Goal: Transaction & Acquisition: Purchase product/service

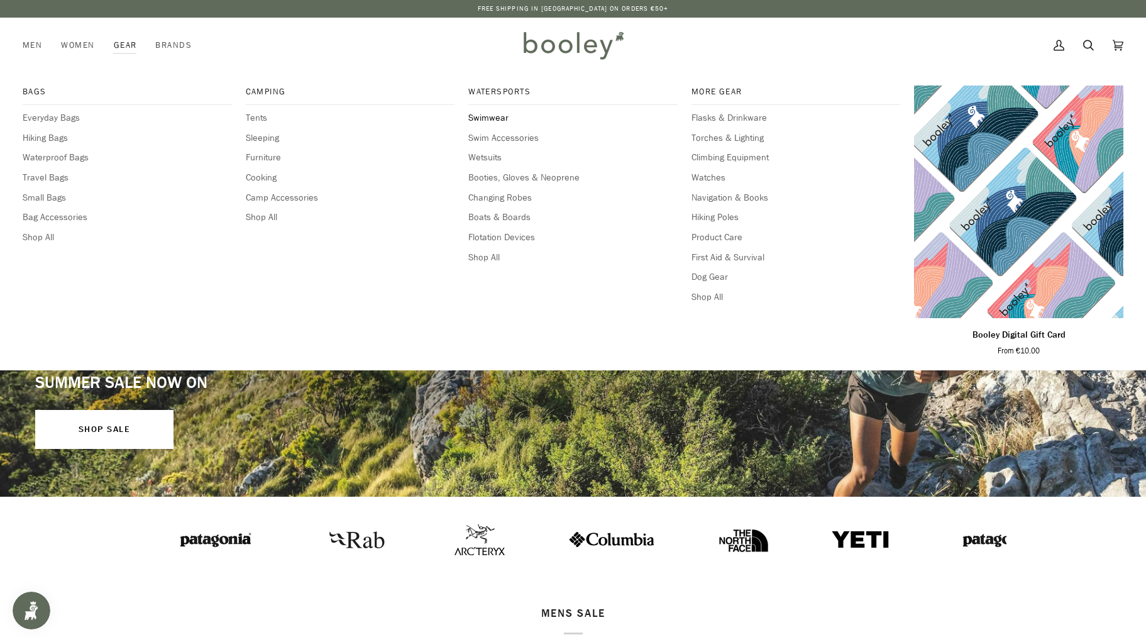
click at [498, 120] on span "Swimwear" at bounding box center [572, 118] width 209 height 14
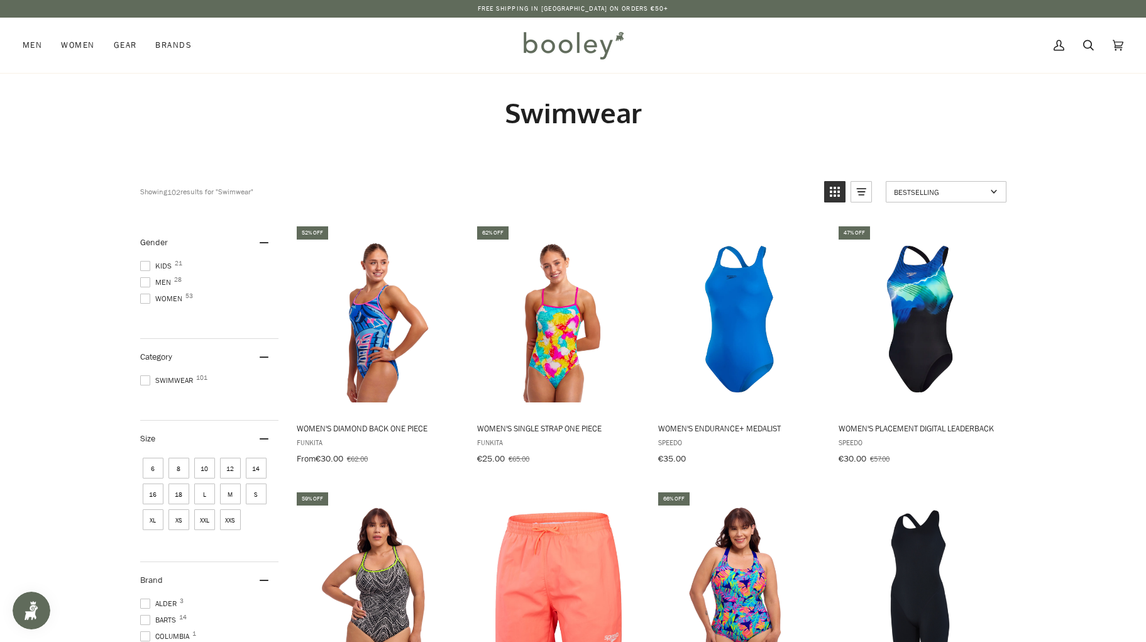
click at [145, 280] on span at bounding box center [145, 282] width 10 height 10
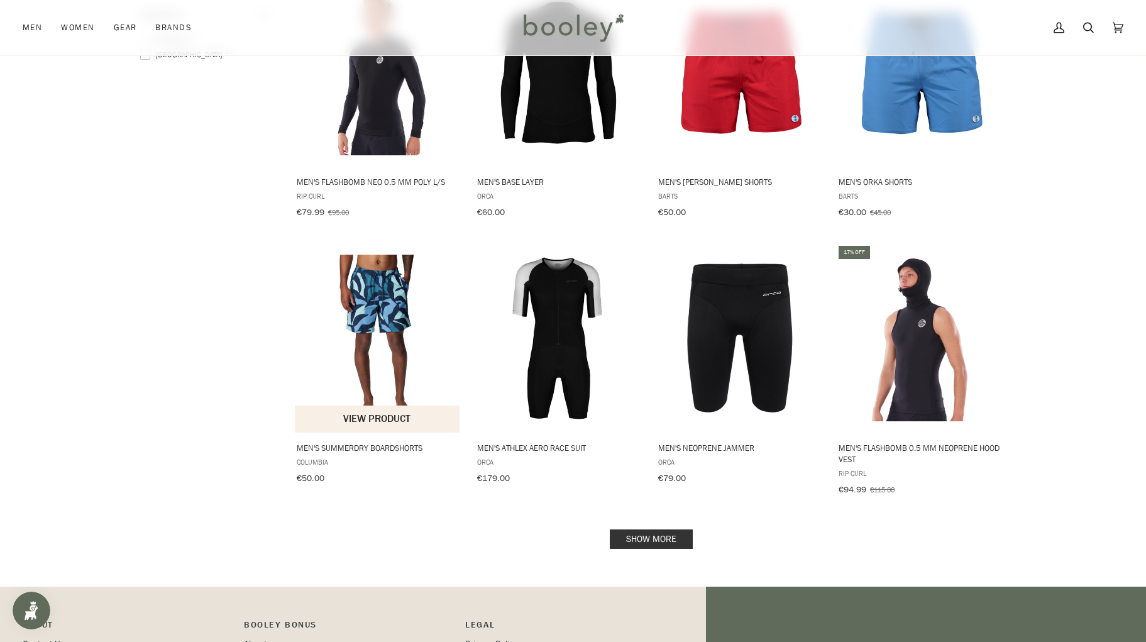
scroll to position [1129, 0]
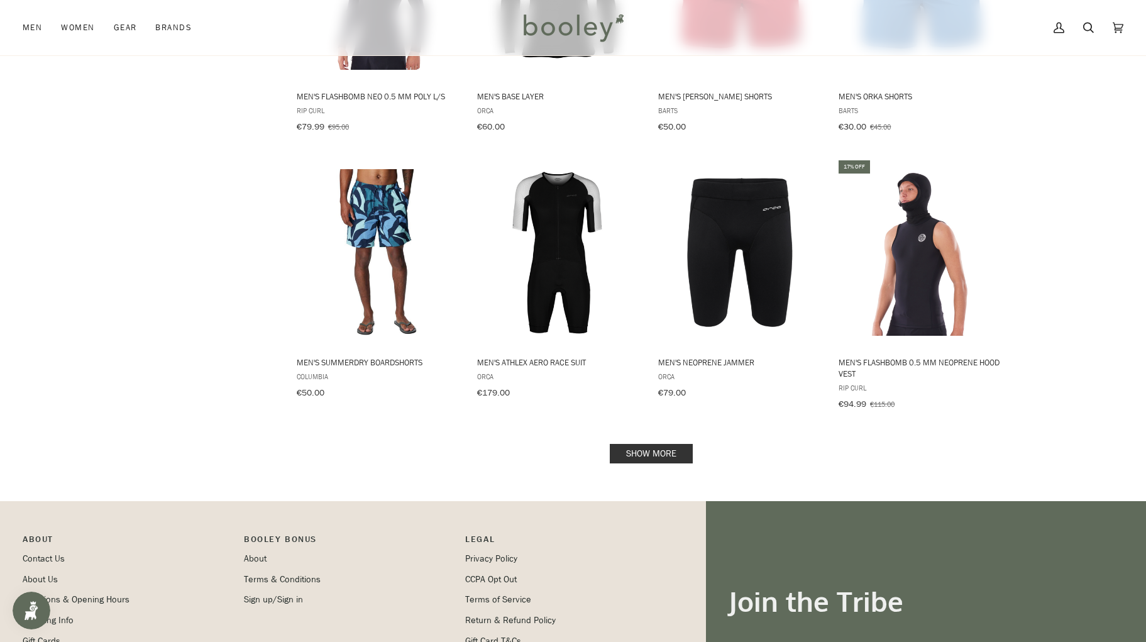
click at [653, 444] on link "Show more" at bounding box center [651, 453] width 83 height 19
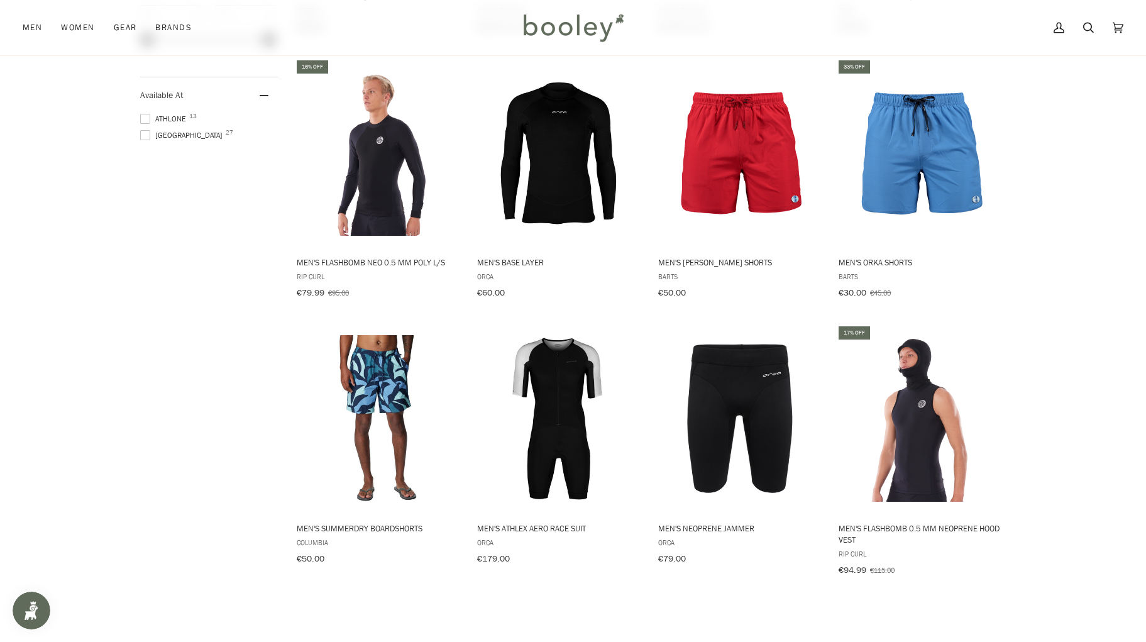
scroll to position [821, 0]
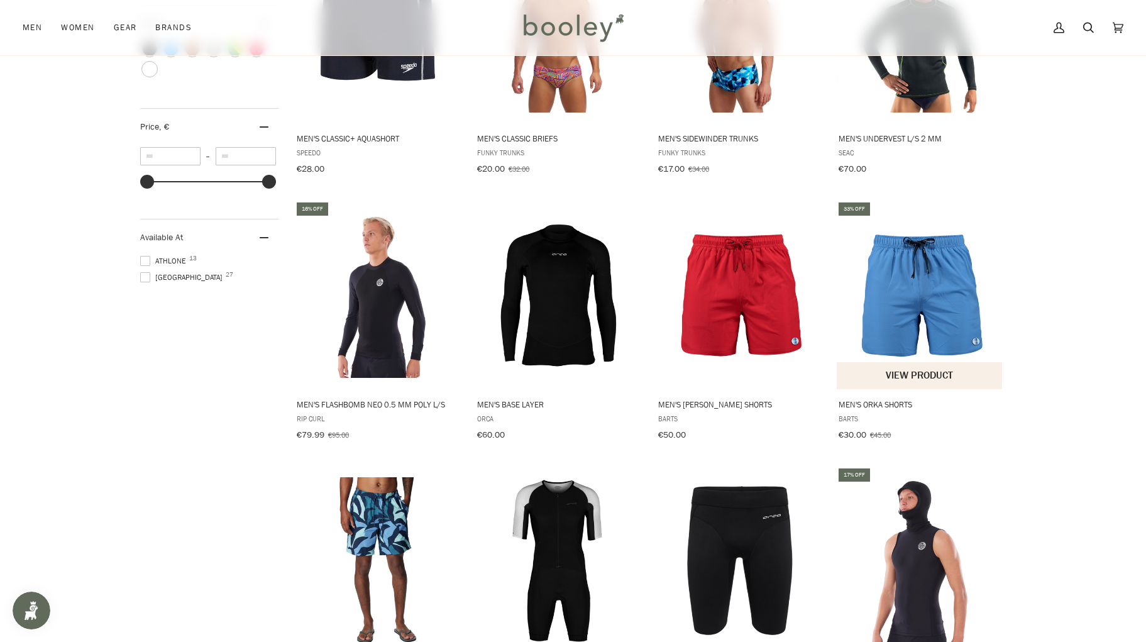
click at [914, 310] on img "Men's Orka Shorts" at bounding box center [920, 295] width 167 height 167
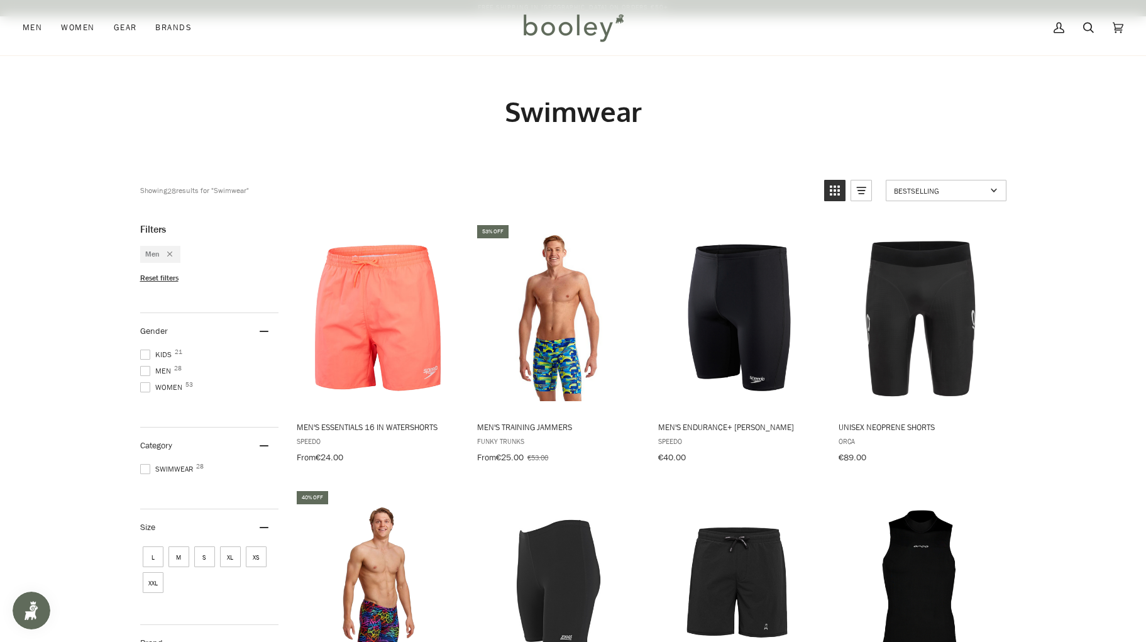
scroll to position [0, 0]
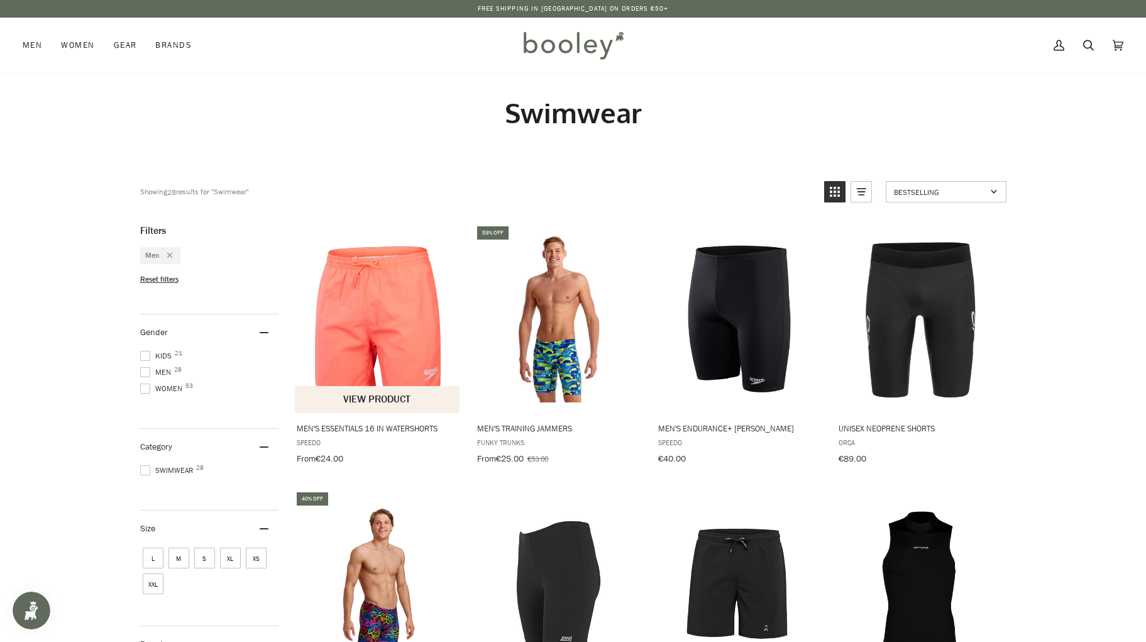
click at [376, 348] on img "Men's Essentials 16 in Watershorts" at bounding box center [378, 319] width 167 height 167
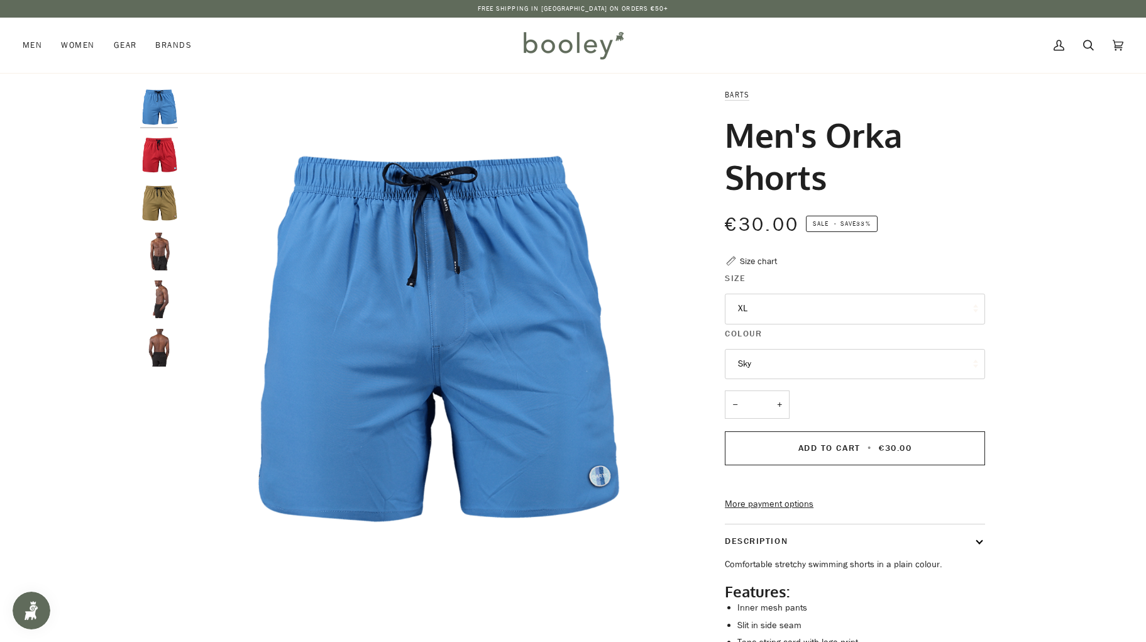
click at [824, 303] on button "XL" at bounding box center [855, 309] width 260 height 31
click at [160, 150] on img "Barts Men's Orka Shorts Red - Booley Galway" at bounding box center [159, 155] width 38 height 38
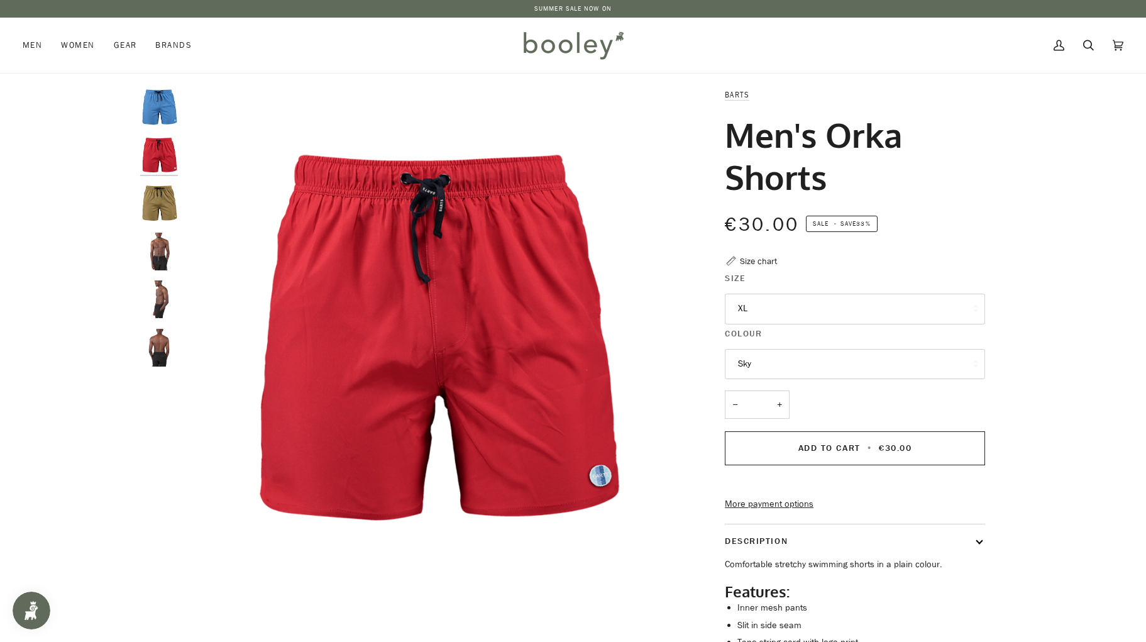
click at [799, 365] on button "Sky" at bounding box center [855, 364] width 260 height 31
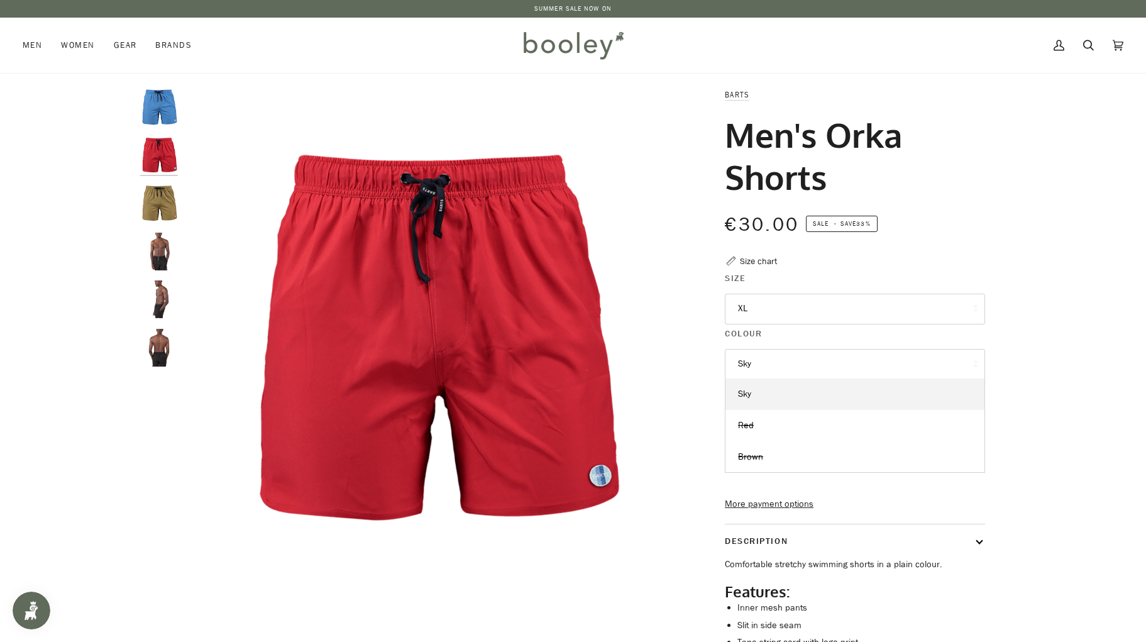
click at [767, 360] on button "Sky" at bounding box center [855, 364] width 260 height 31
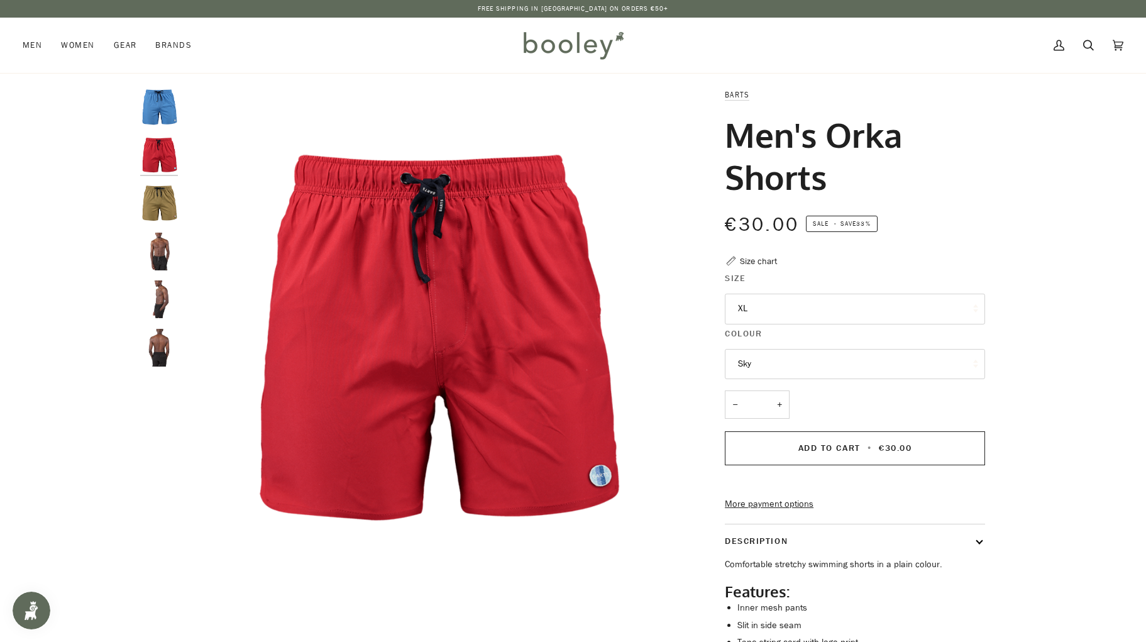
click at [771, 314] on button "XL" at bounding box center [855, 309] width 260 height 31
click at [659, 344] on img "Barts Men's Orka Shorts Red - Booley Galway" at bounding box center [432, 336] width 497 height 497
click at [753, 355] on button "Sky" at bounding box center [855, 364] width 260 height 31
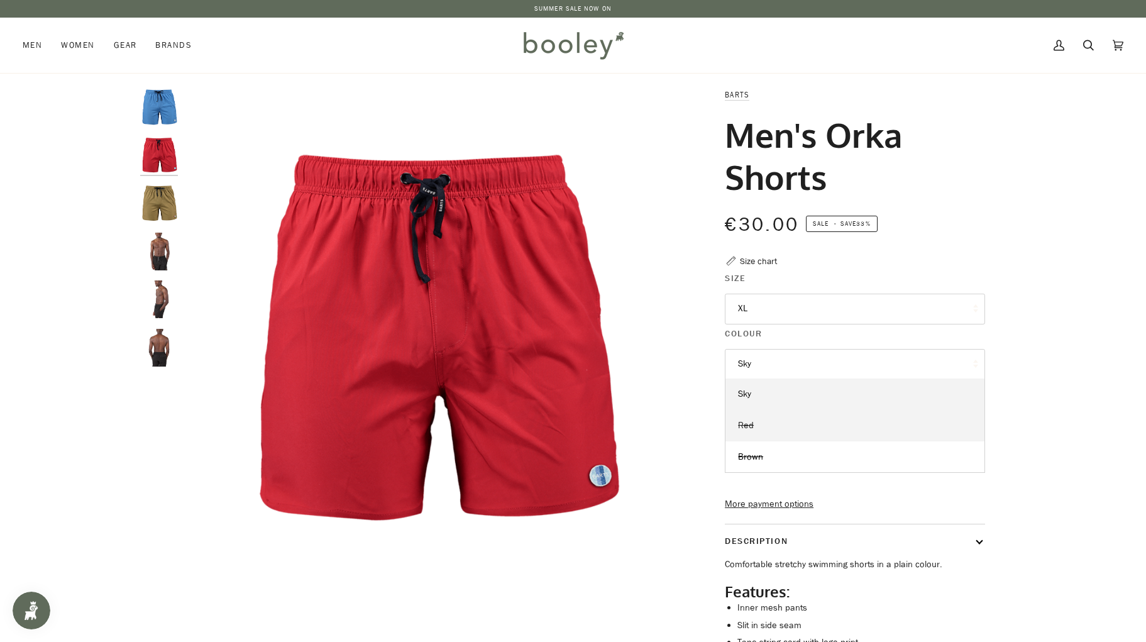
click at [760, 431] on link "Red" at bounding box center [854, 425] width 259 height 31
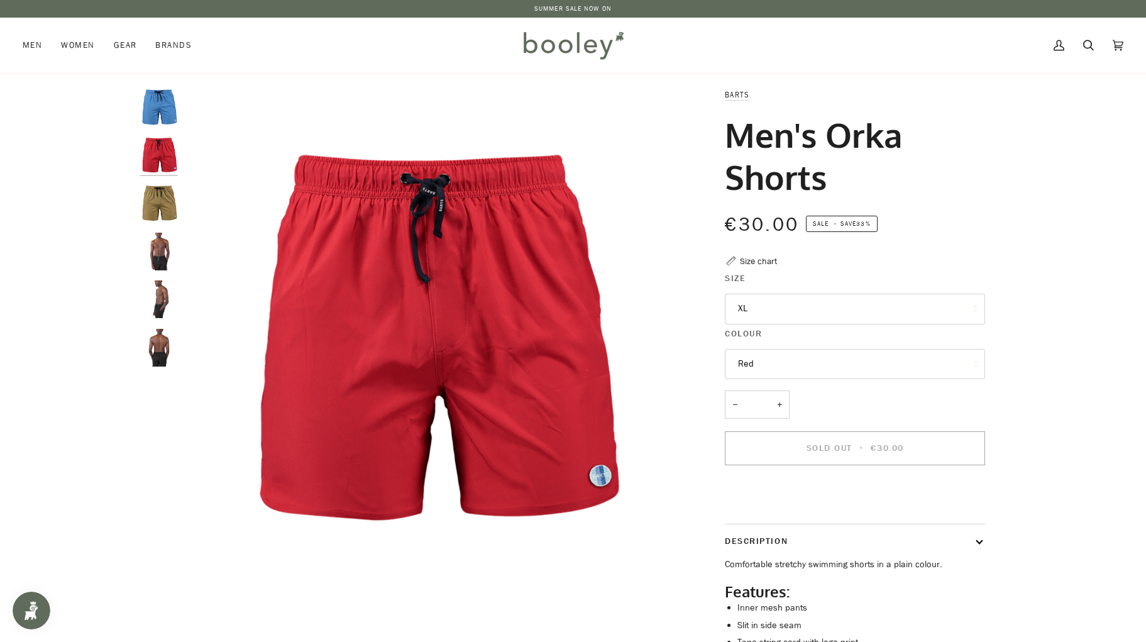
click at [762, 312] on button "XL" at bounding box center [855, 309] width 260 height 31
click at [690, 317] on div "Barts Men's Orka Shorts €30.00 Sale • Save 33% Size chart Size XL Small Red" at bounding box center [843, 417] width 325 height 659
click at [733, 314] on button "XL" at bounding box center [855, 309] width 260 height 31
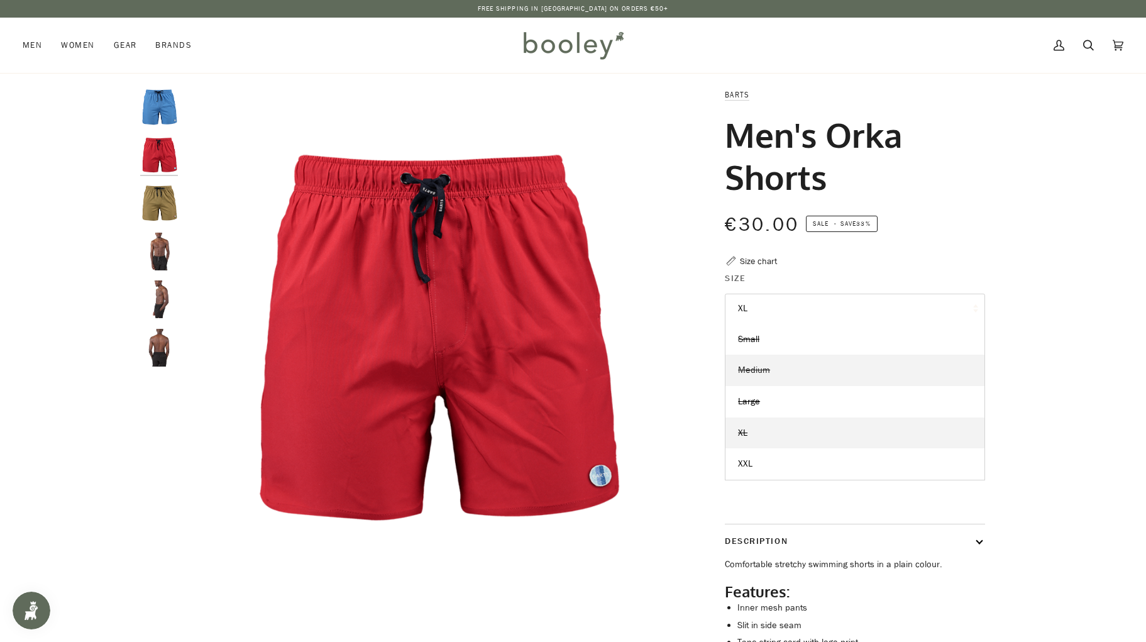
click at [761, 368] on span "Medium" at bounding box center [754, 370] width 32 height 12
click at [761, 368] on button "Red" at bounding box center [855, 364] width 260 height 31
click at [676, 343] on img "Barts Men's Orka Shorts Red - Booley Galway" at bounding box center [432, 336] width 497 height 497
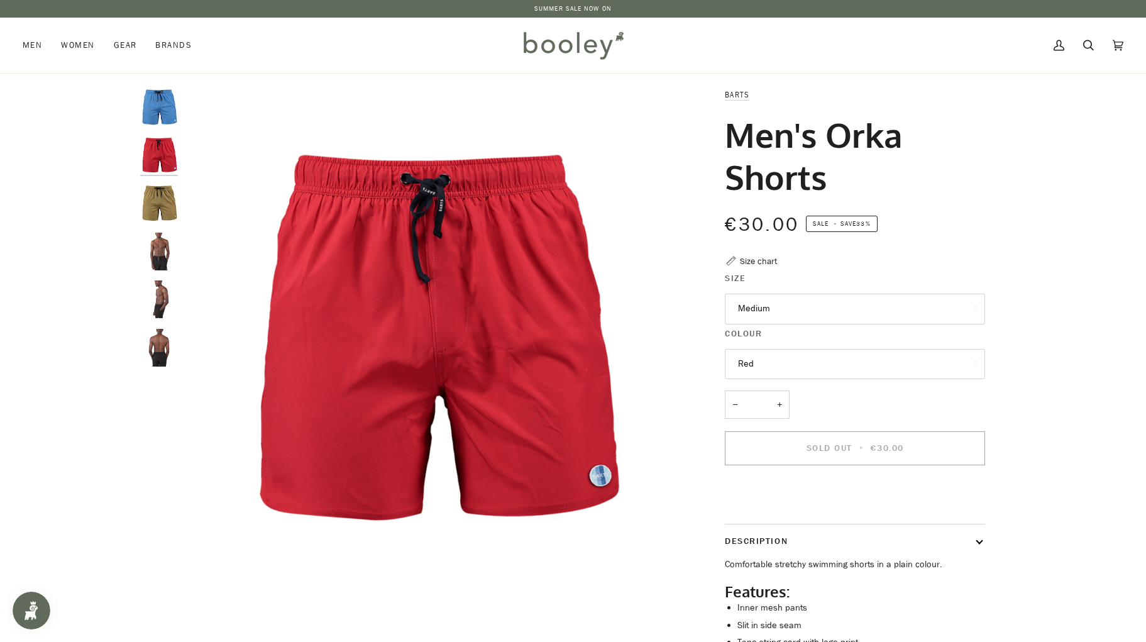
click at [750, 360] on button "Red" at bounding box center [855, 364] width 260 height 31
click at [686, 410] on div "Barts Men's Orka Shorts €30.00 Sale • Save 33% Size chart Size Medium Small Med…" at bounding box center [843, 417] width 325 height 659
click at [753, 362] on button "Red" at bounding box center [855, 364] width 260 height 31
click at [755, 370] on button "Red" at bounding box center [855, 364] width 260 height 31
click at [757, 310] on button "Medium" at bounding box center [855, 309] width 260 height 31
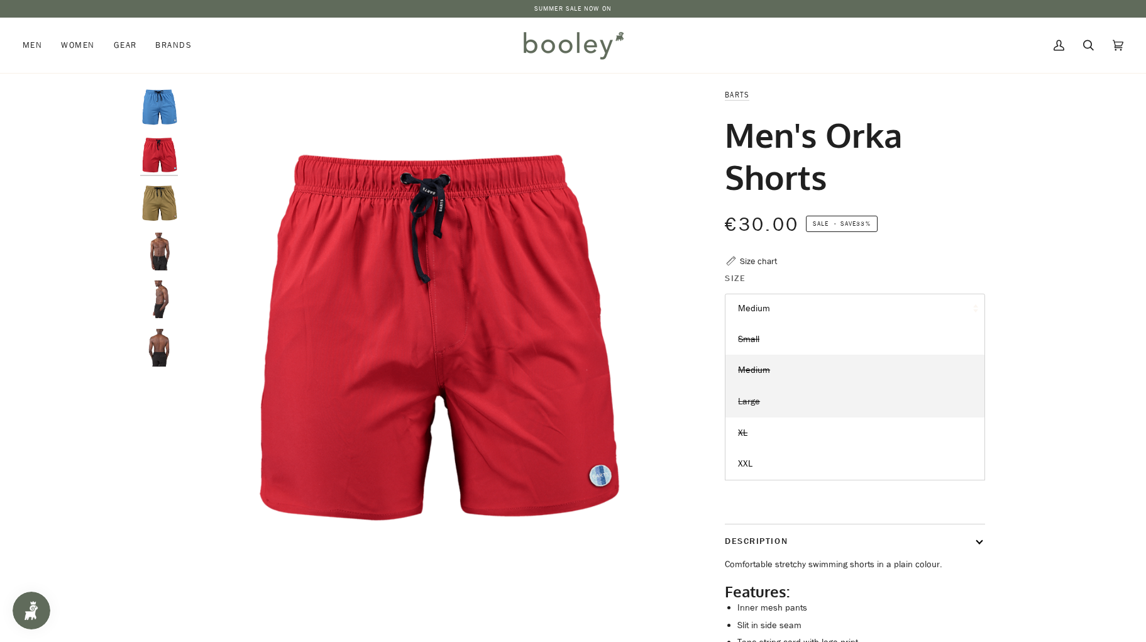
click at [755, 395] on span "Large" at bounding box center [749, 401] width 22 height 12
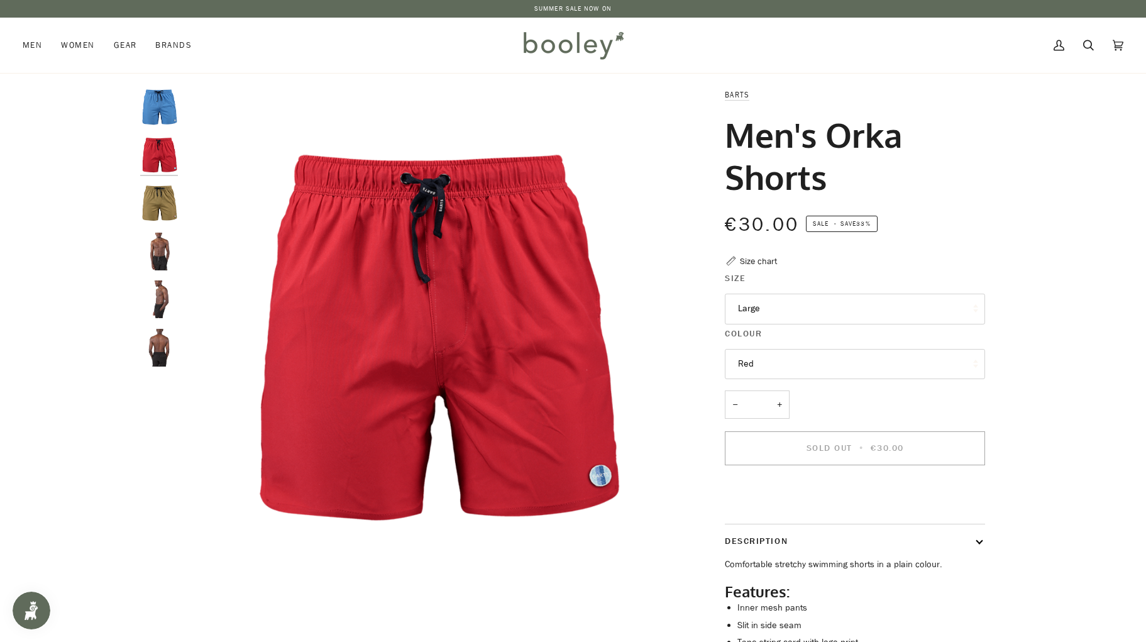
click at [756, 363] on button "Red" at bounding box center [855, 364] width 260 height 31
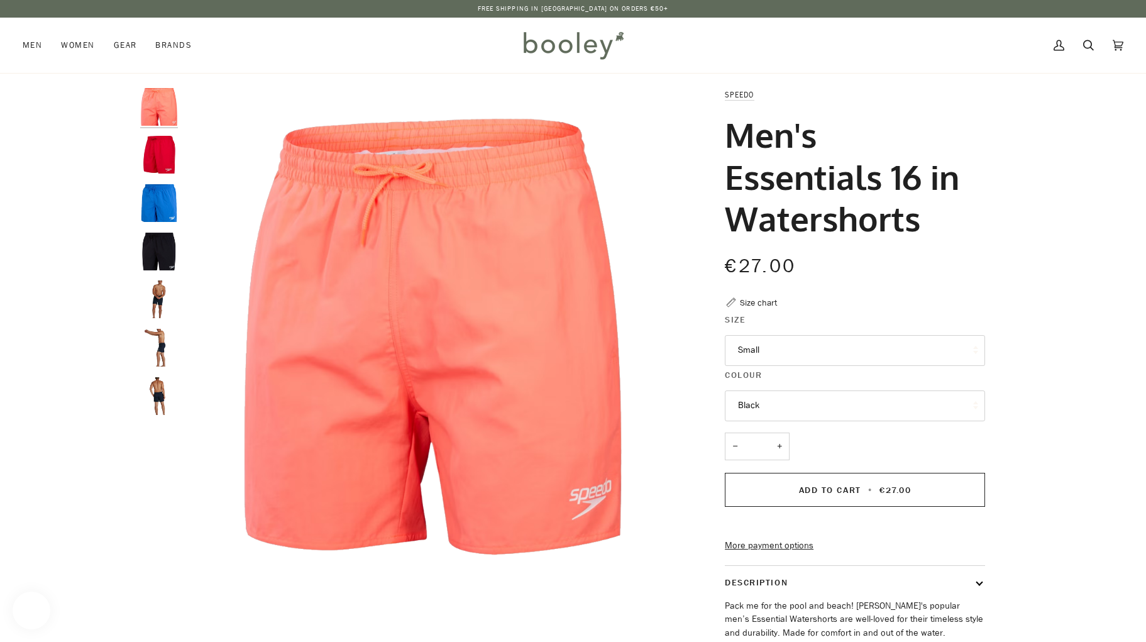
click at [772, 400] on button "Black" at bounding box center [855, 405] width 260 height 31
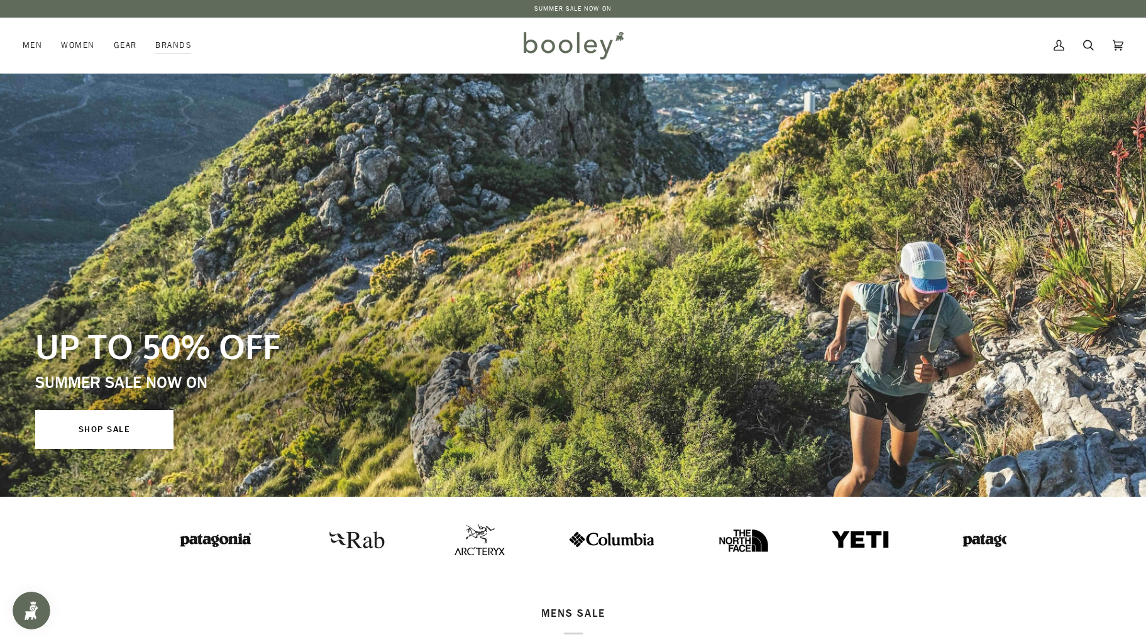
click at [568, 9] on link "SUMMER SALE NOW ON" at bounding box center [572, 8] width 77 height 9
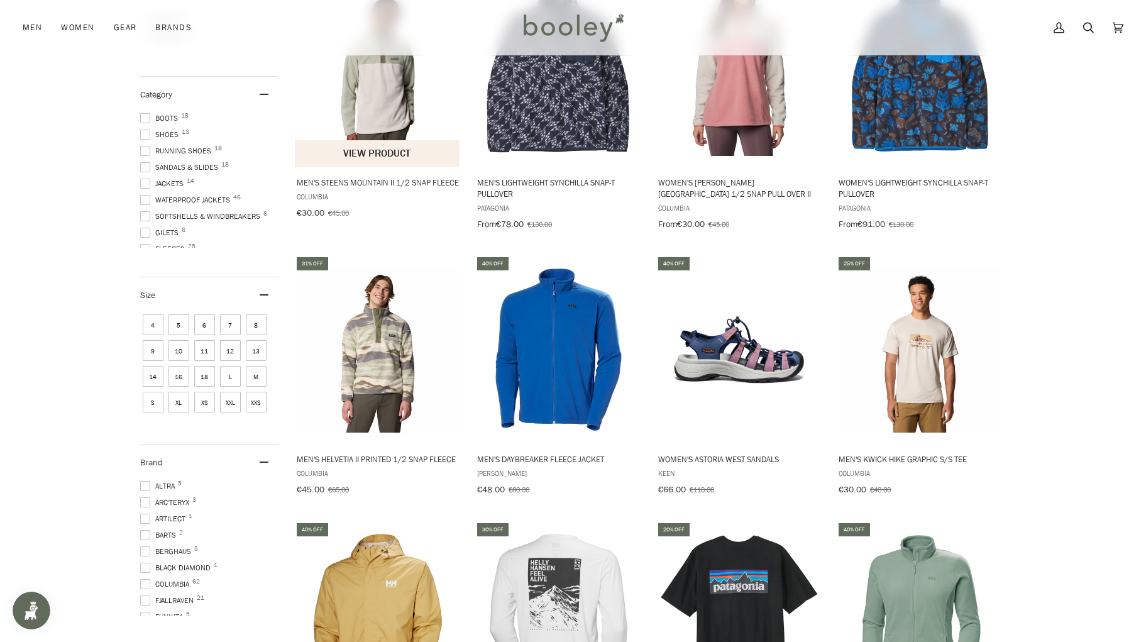
scroll to position [720, 0]
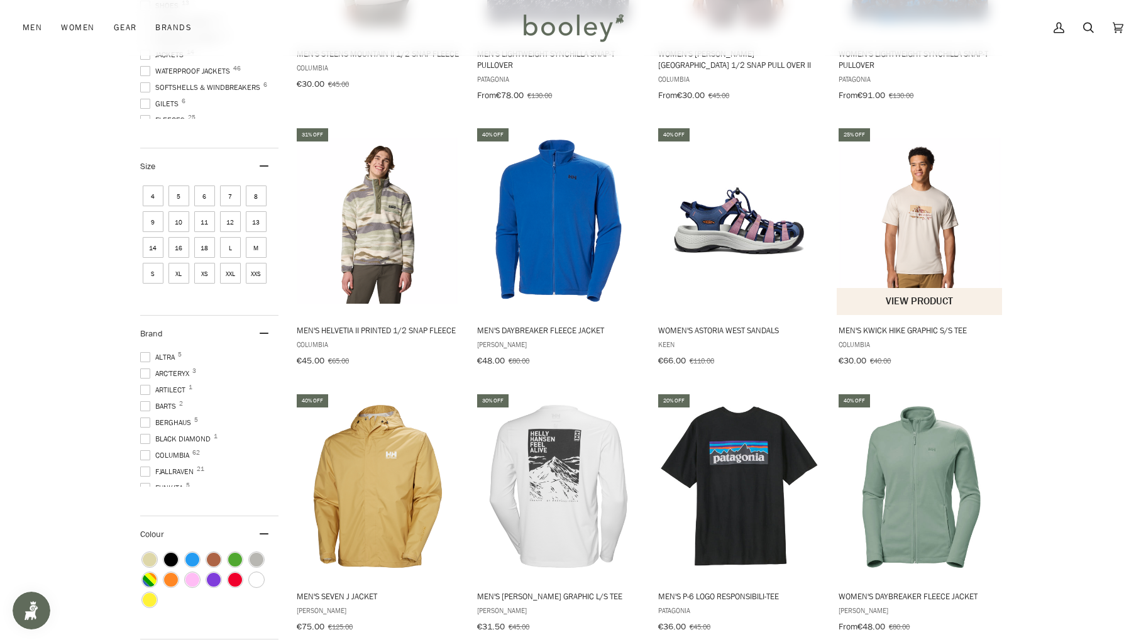
click at [940, 211] on img "Men's Kwick Hike Graphic S/S Tee" at bounding box center [920, 221] width 167 height 167
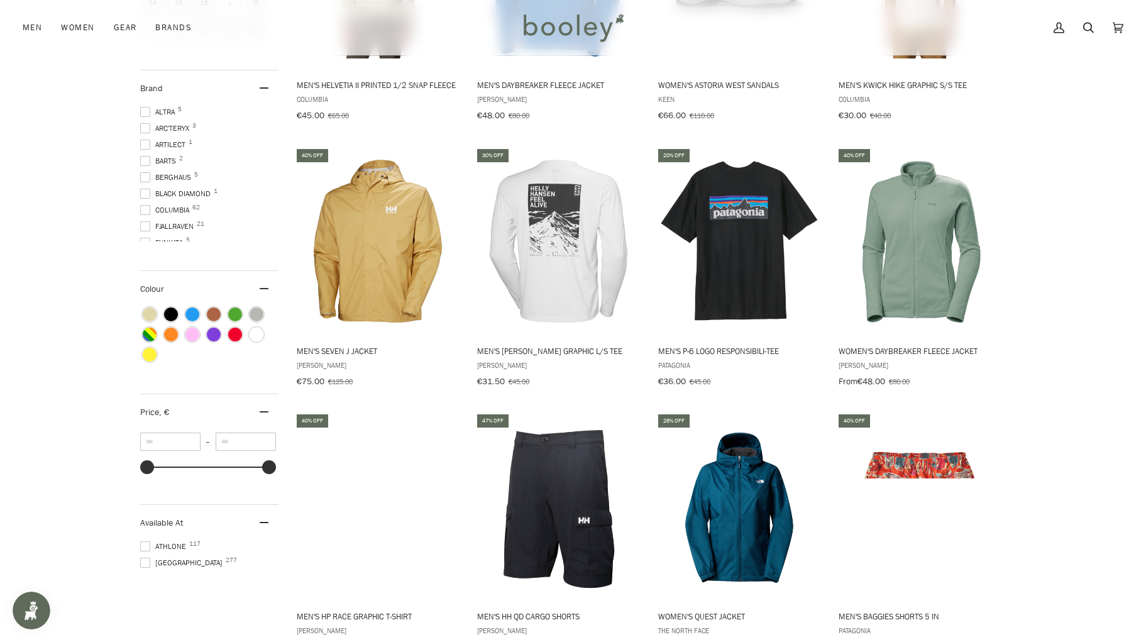
scroll to position [1059, 0]
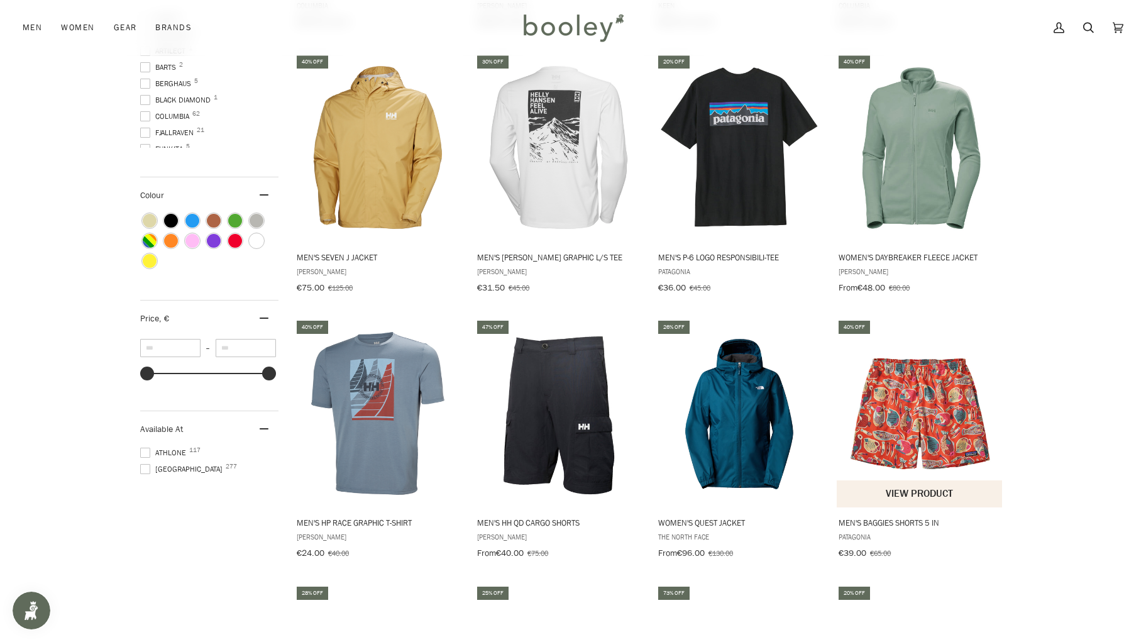
click at [892, 395] on img "Men's Baggies Shorts 5 in" at bounding box center [920, 413] width 167 height 167
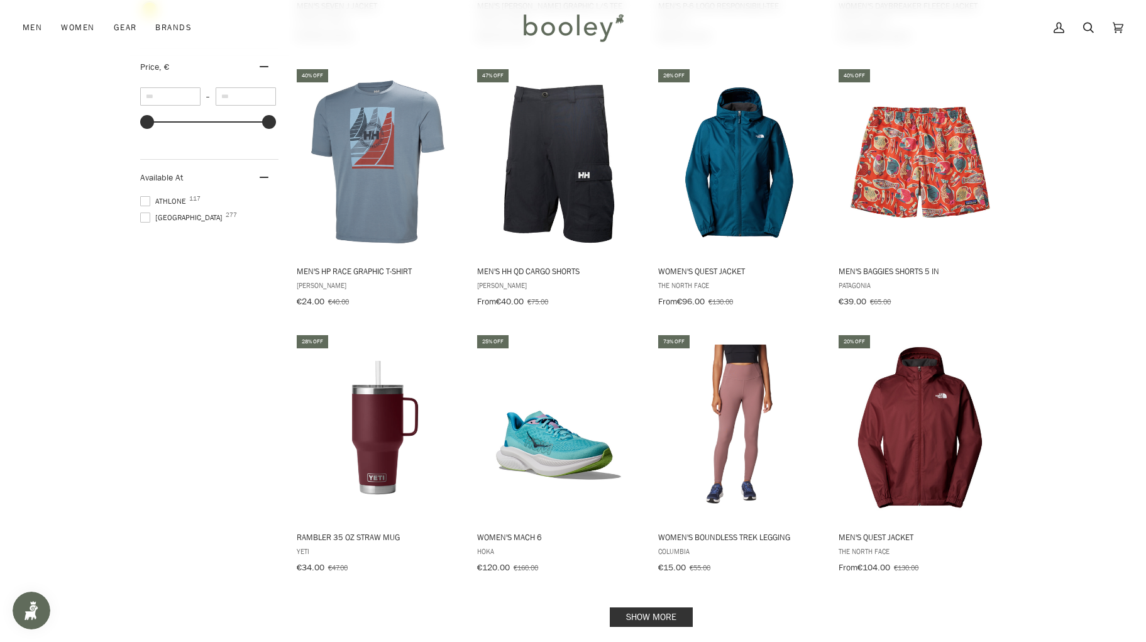
scroll to position [1400, 0]
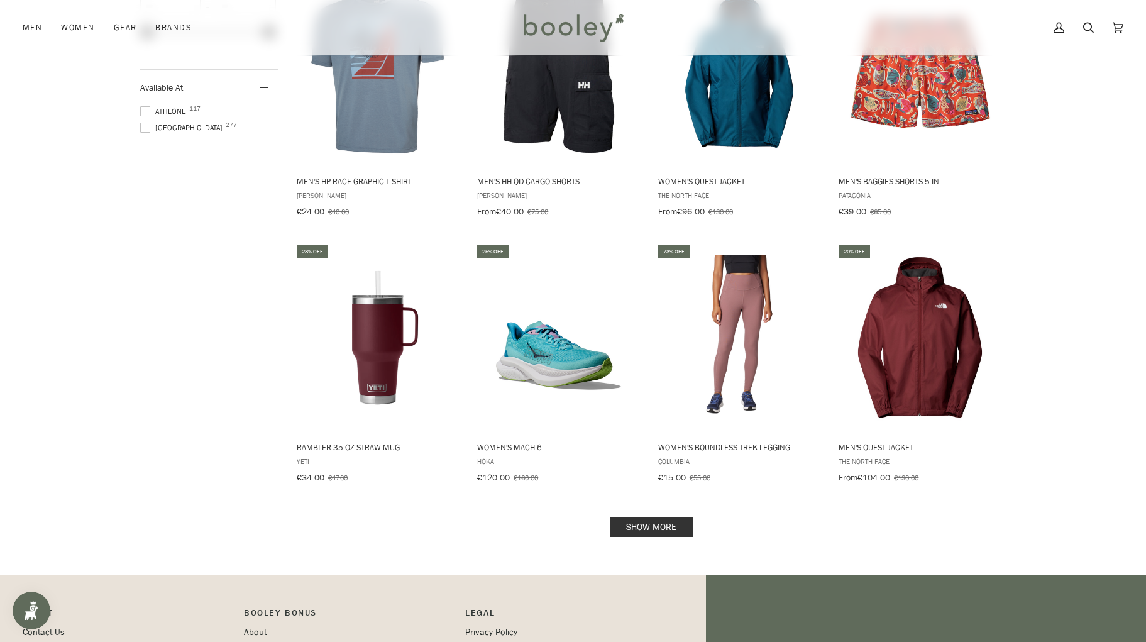
click at [647, 517] on link "Show more" at bounding box center [651, 526] width 83 height 19
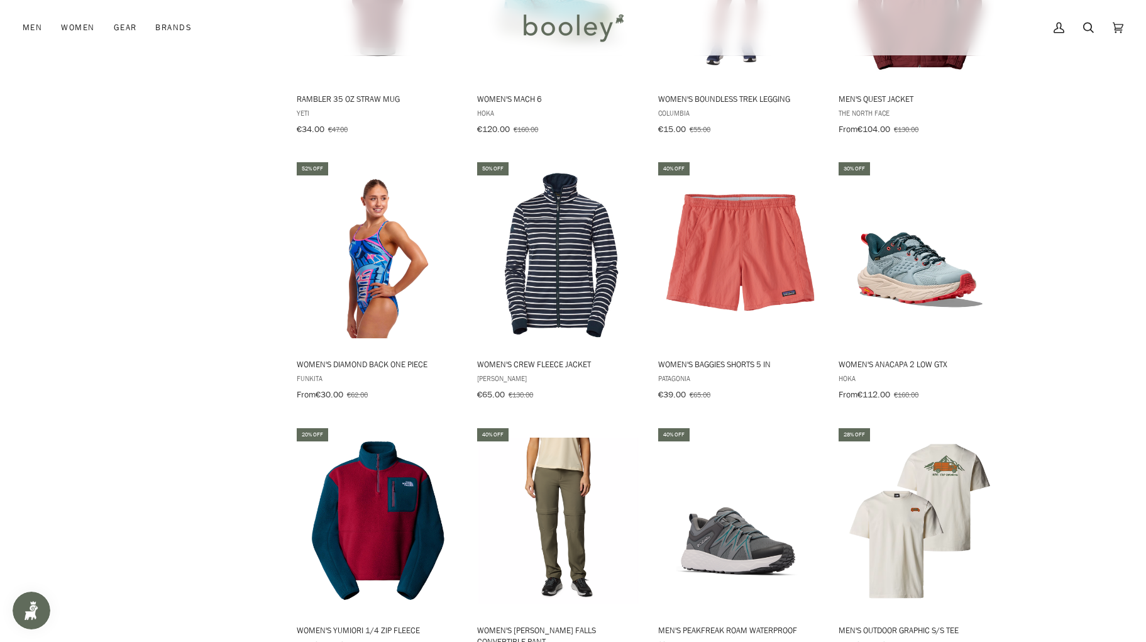
scroll to position [1809, 0]
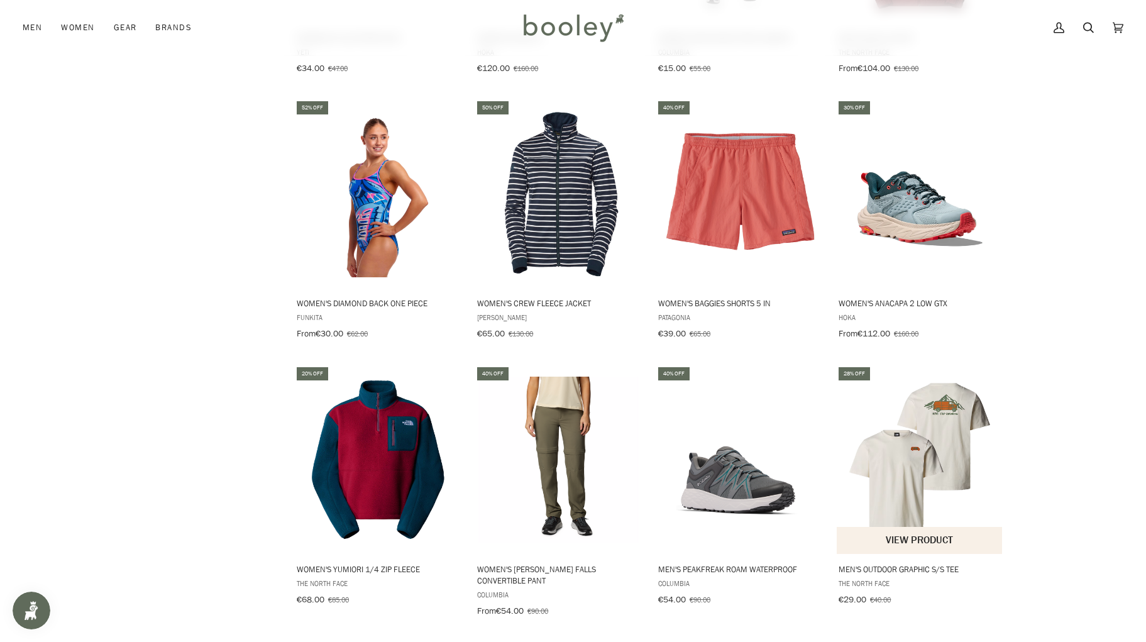
click at [932, 477] on img "Men's Outdoor Graphic S/S Tee" at bounding box center [920, 459] width 167 height 167
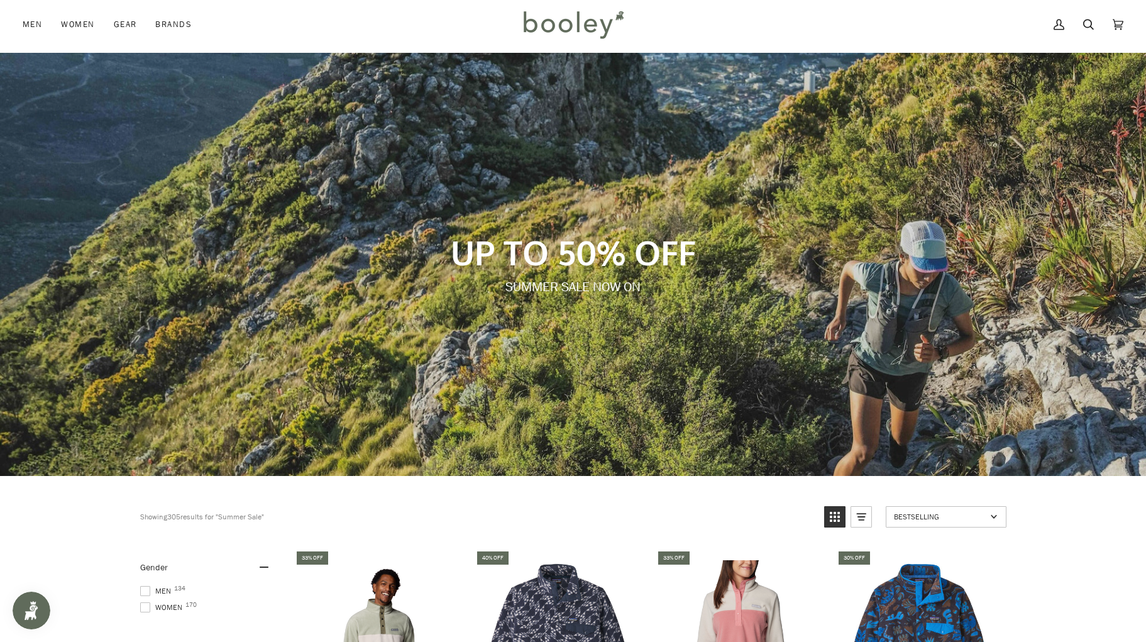
scroll to position [173, 0]
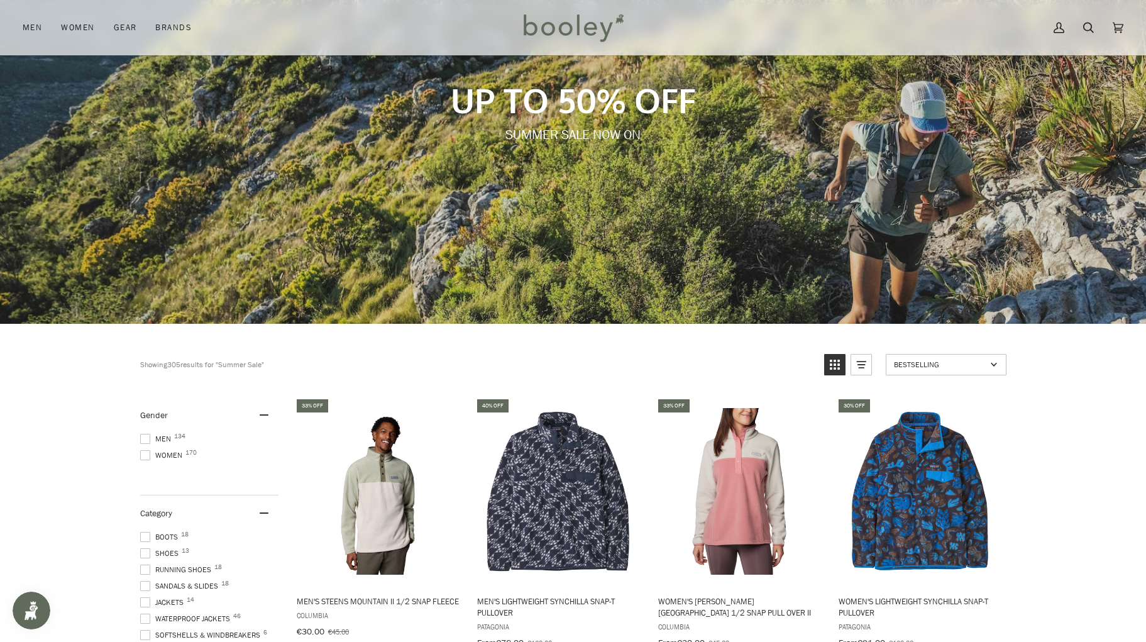
click at [170, 435] on span "Men 134" at bounding box center [157, 438] width 35 height 11
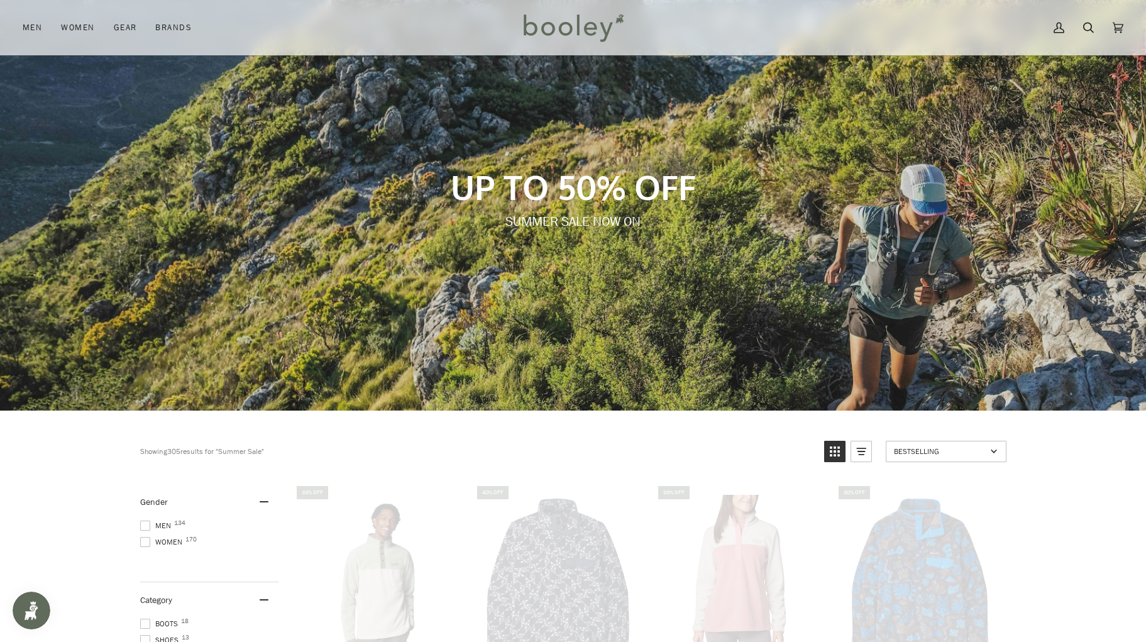
scroll to position [18, 0]
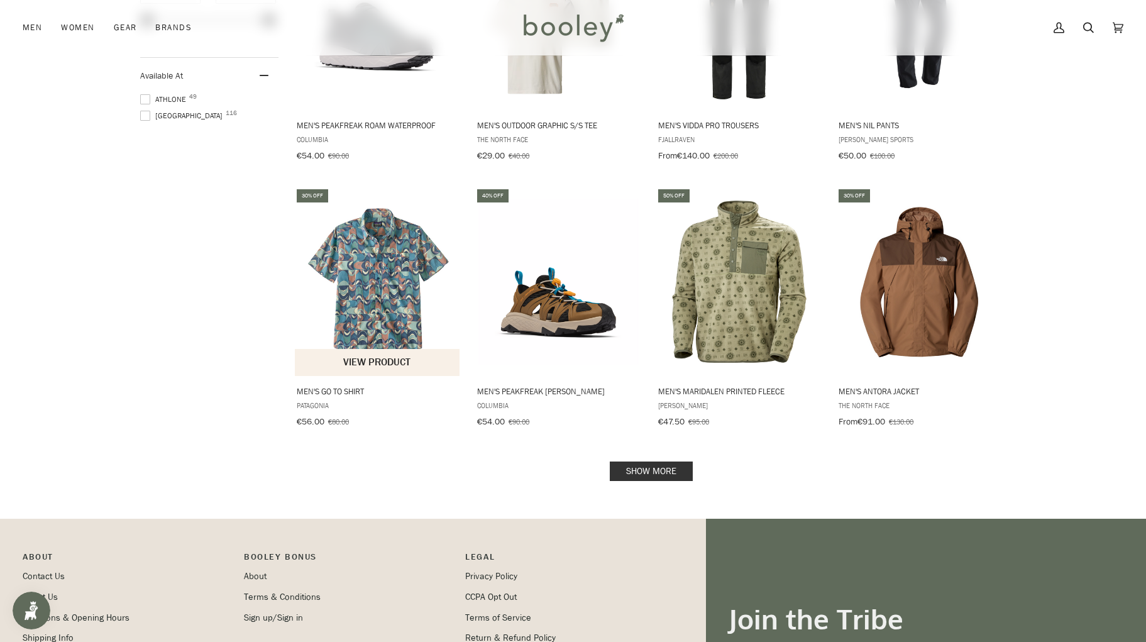
scroll to position [1567, 0]
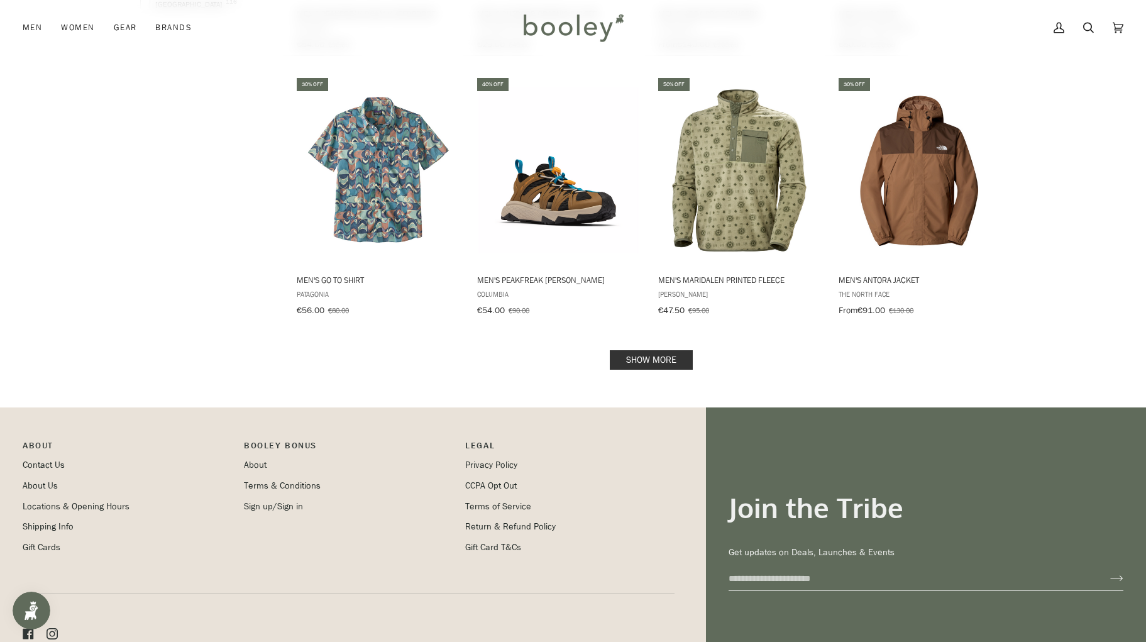
click at [671, 350] on link "Show more" at bounding box center [651, 359] width 83 height 19
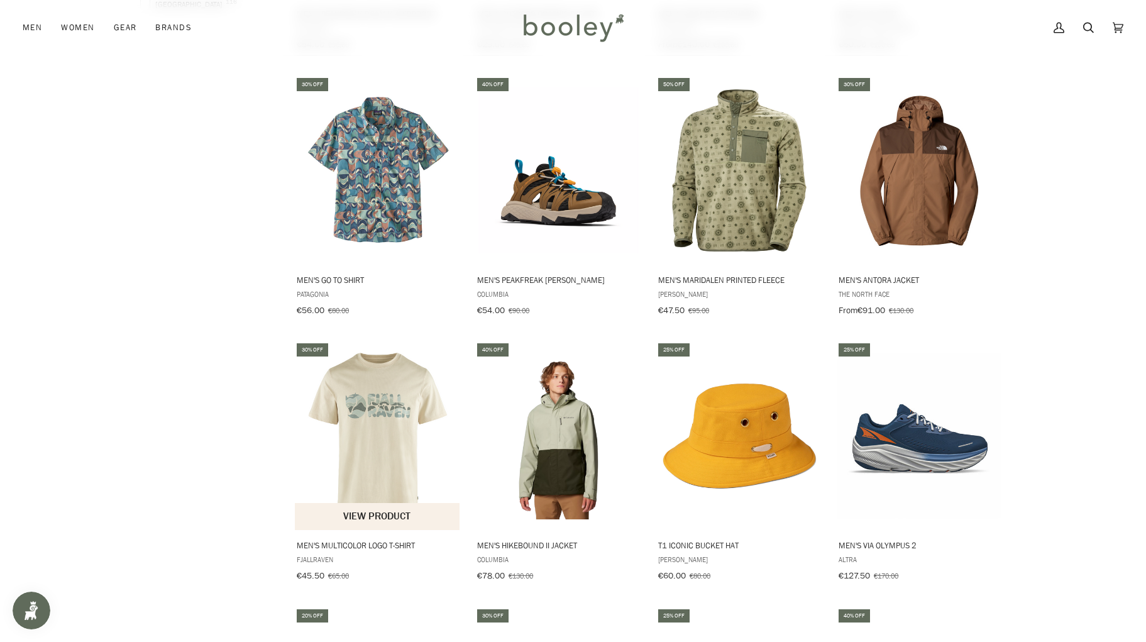
click at [390, 428] on img "Men's Multicolor Logo T-shirt" at bounding box center [378, 436] width 167 height 167
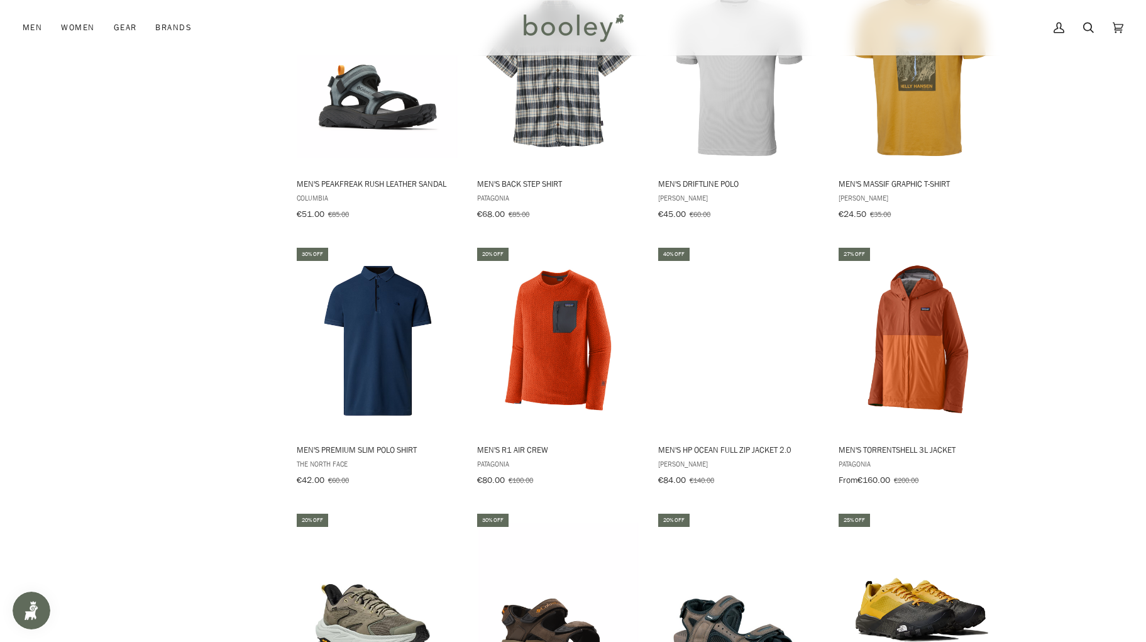
scroll to position [2680, 0]
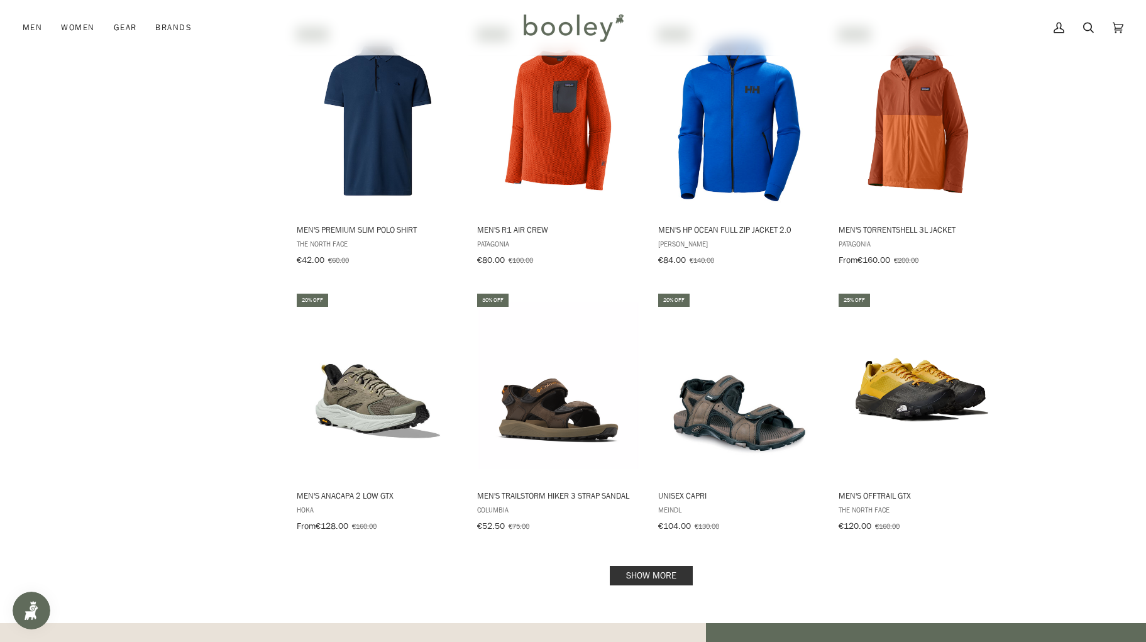
click at [625, 566] on link "Show more" at bounding box center [651, 575] width 83 height 19
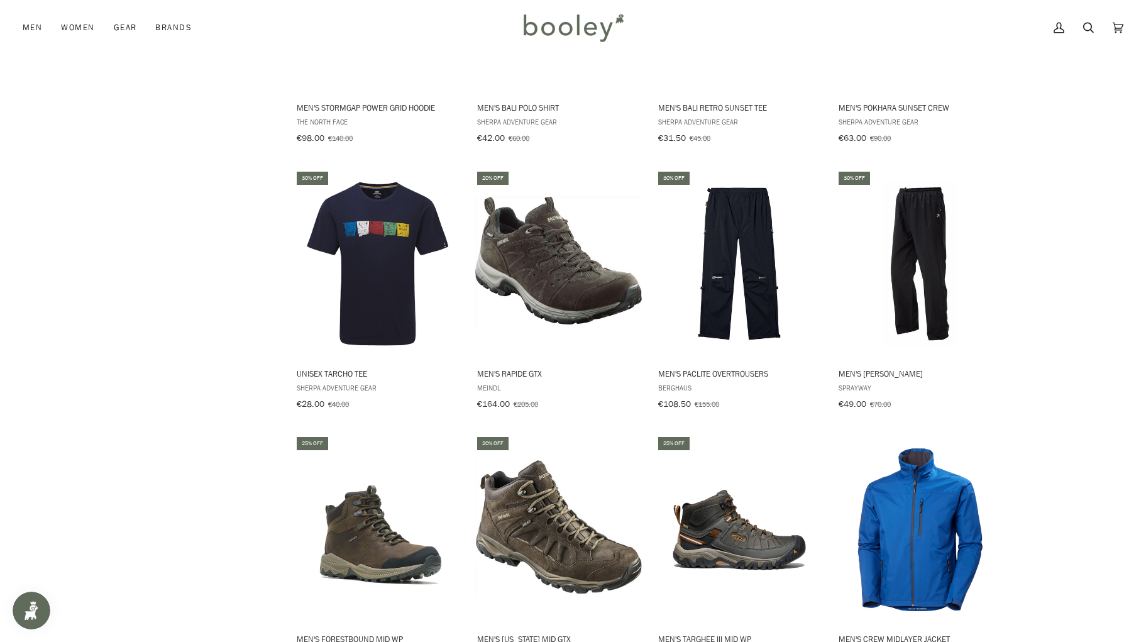
scroll to position [4181, 0]
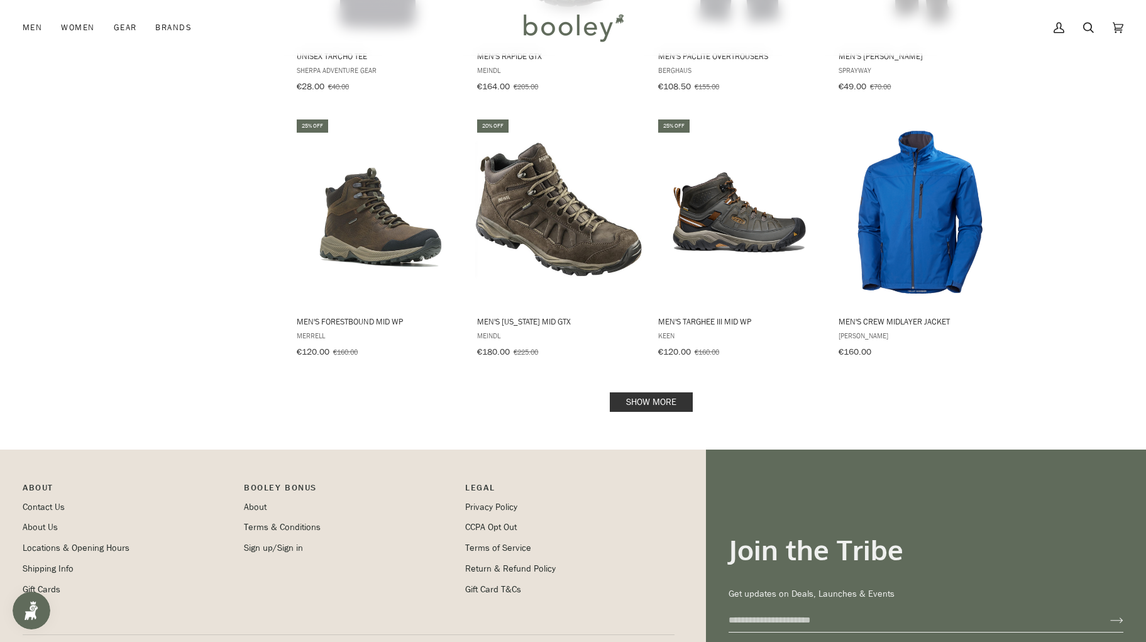
click at [640, 392] on link "Show more" at bounding box center [651, 401] width 83 height 19
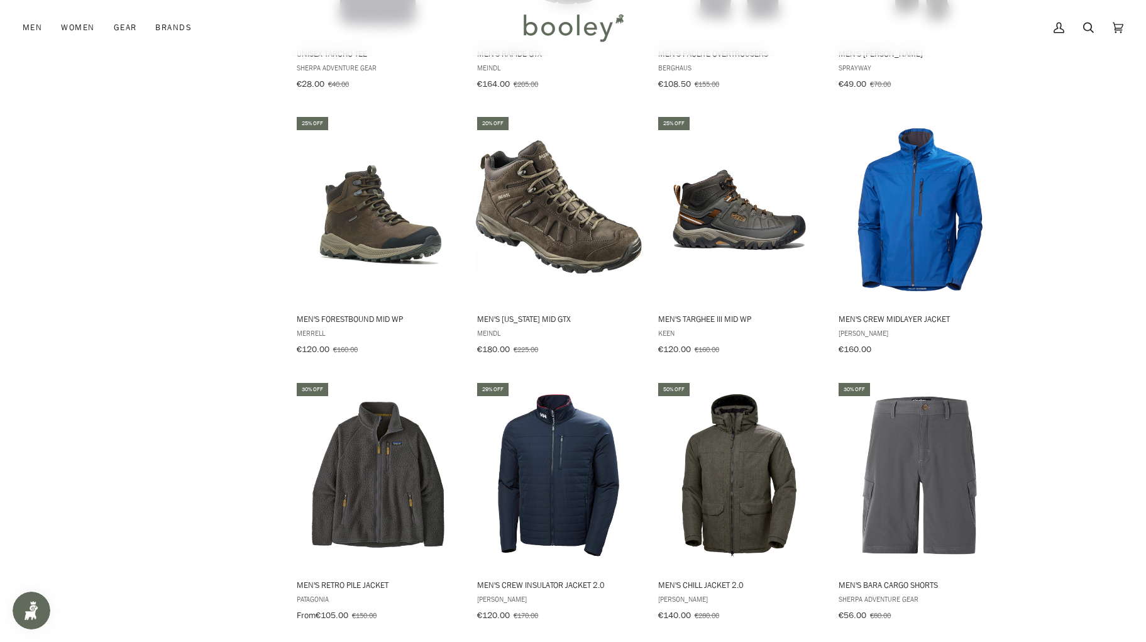
scroll to position [4503, 0]
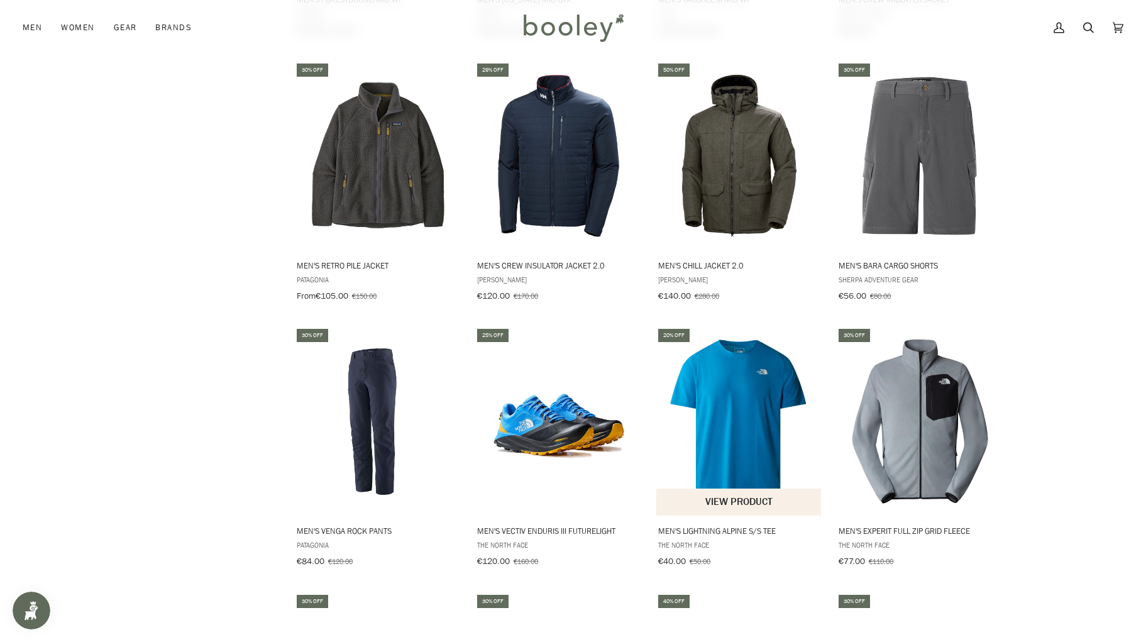
click at [749, 395] on img "Men's Lightning Alpine S/S Tee" at bounding box center [739, 421] width 167 height 167
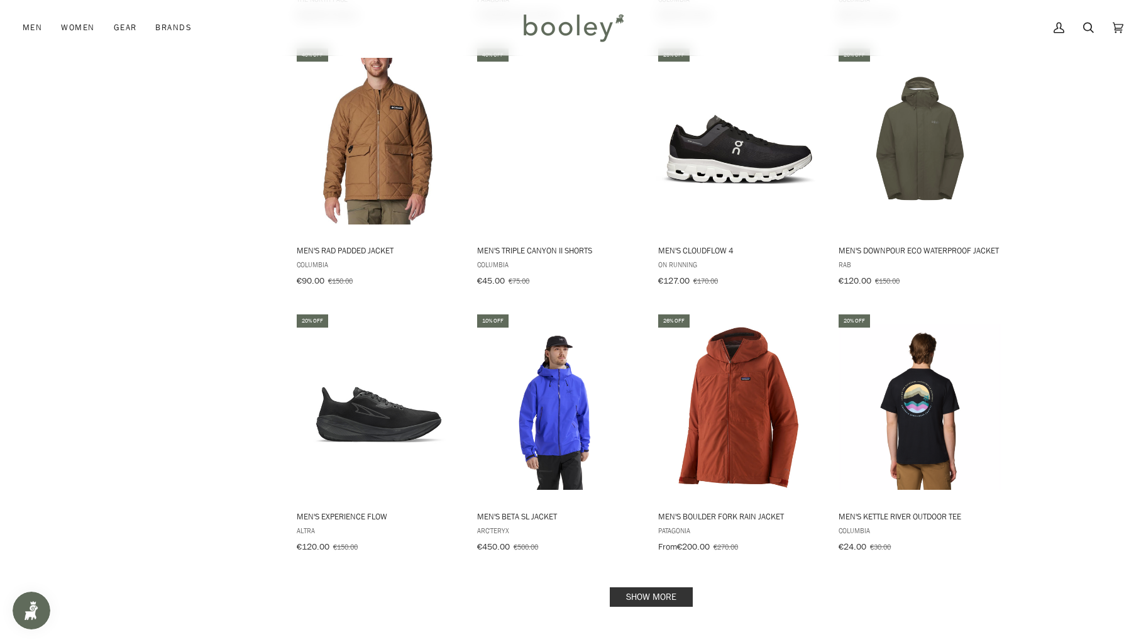
scroll to position [5354, 0]
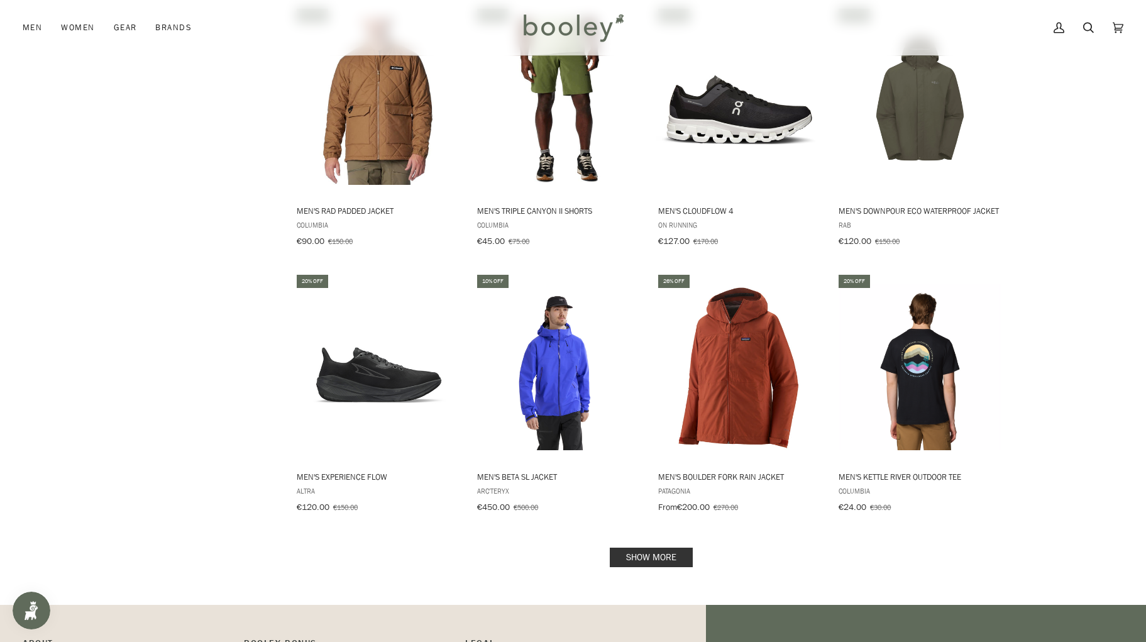
click at [650, 547] on link "Show more" at bounding box center [651, 556] width 83 height 19
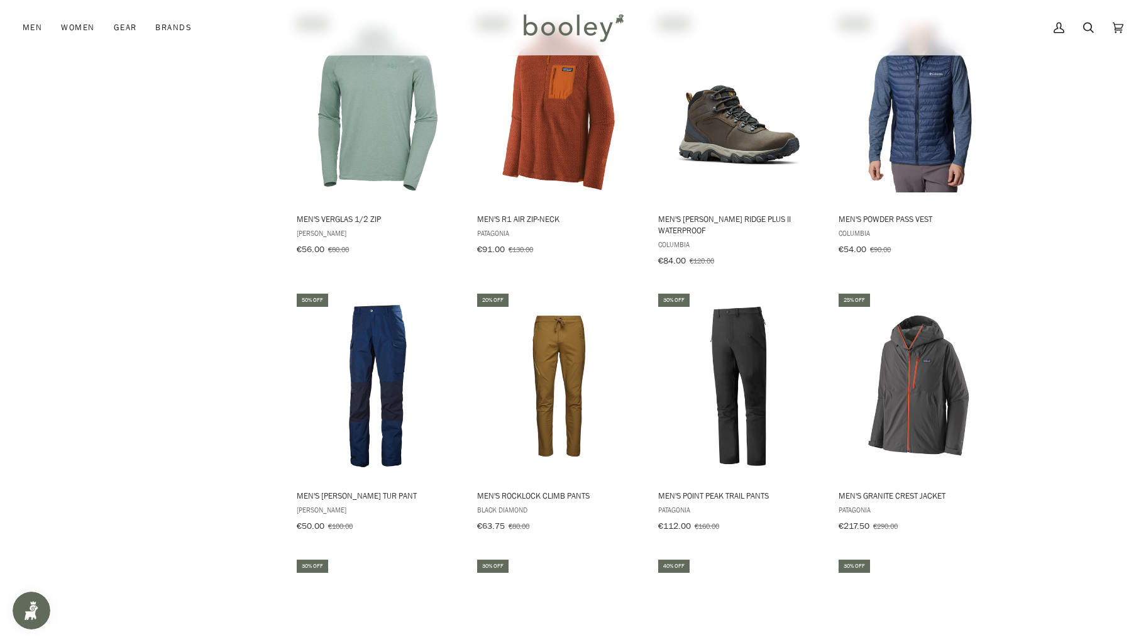
scroll to position [6626, 0]
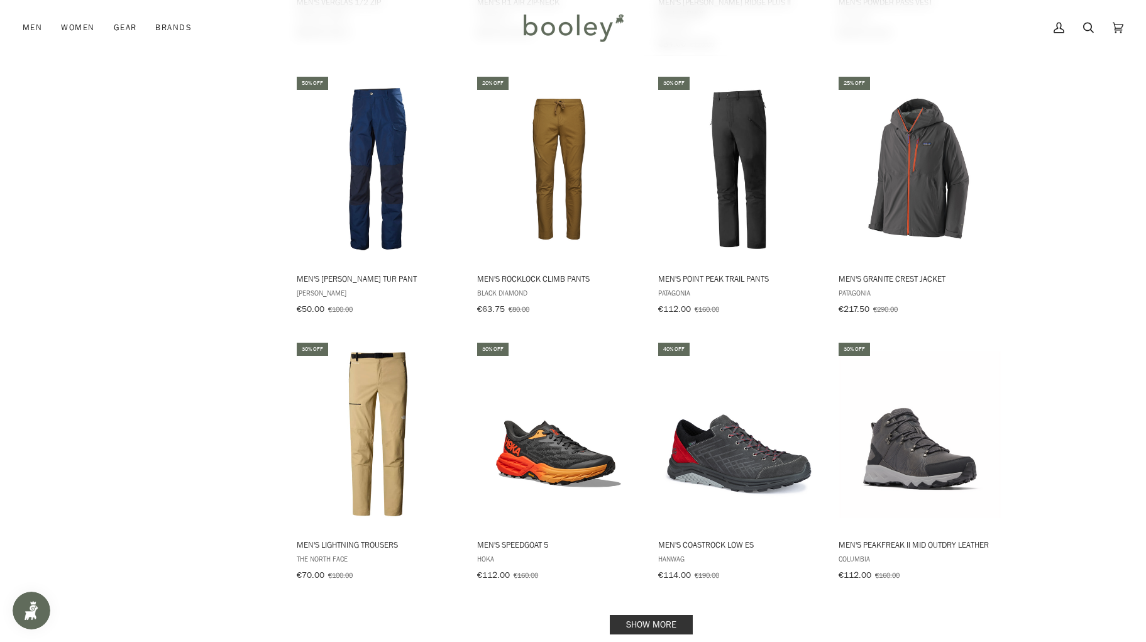
click at [670, 615] on link "Show more" at bounding box center [651, 624] width 83 height 19
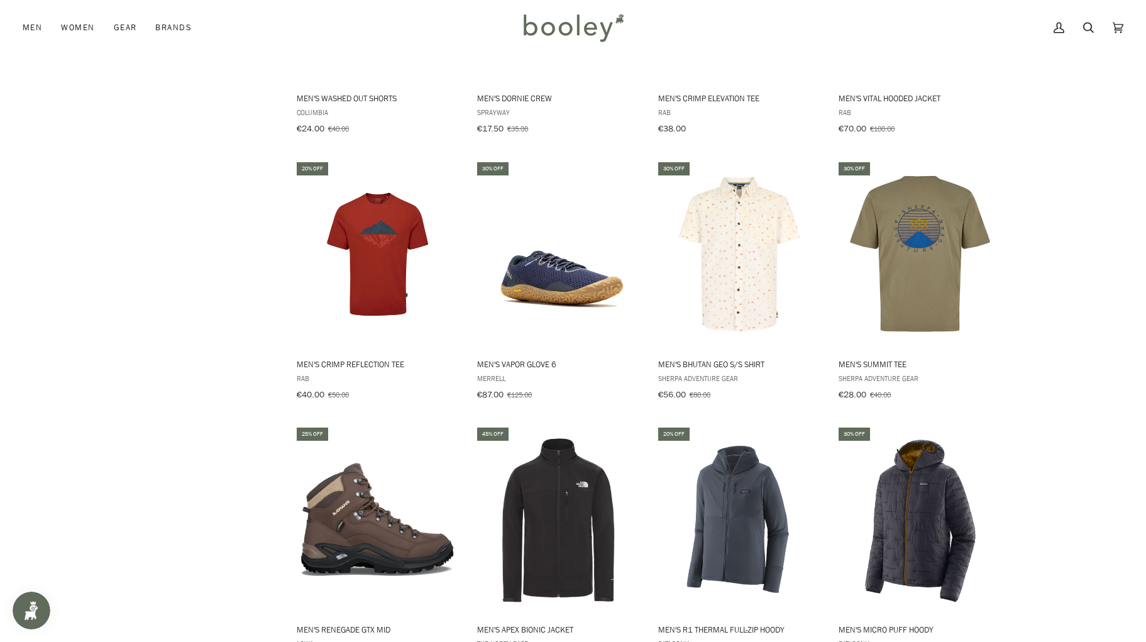
scroll to position [8120, 0]
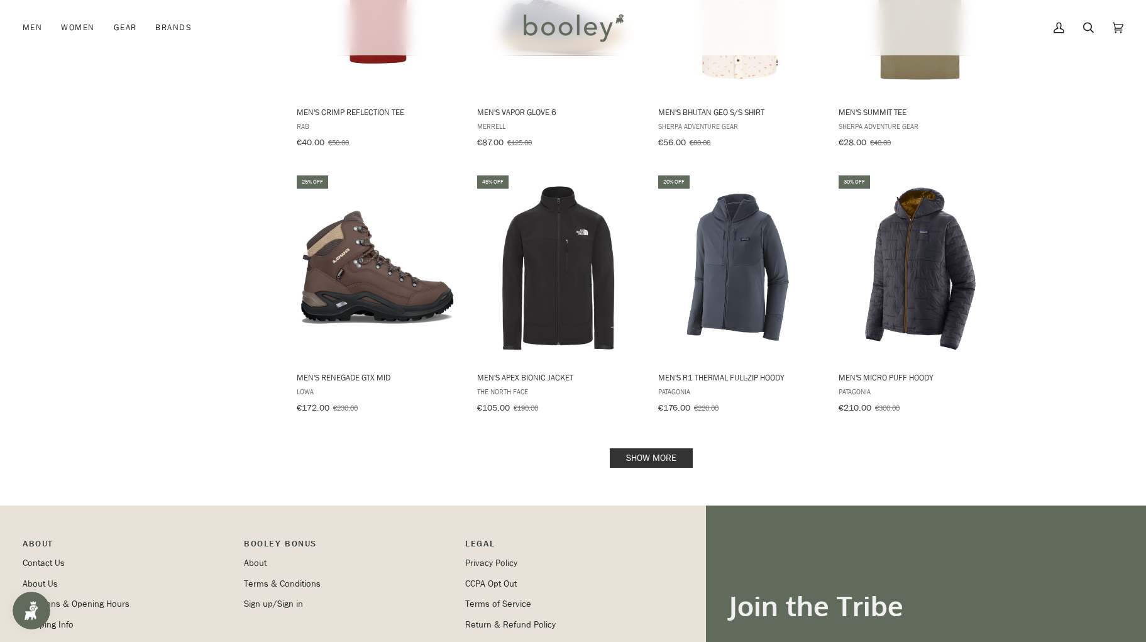
click at [635, 448] on link "Show more" at bounding box center [651, 457] width 83 height 19
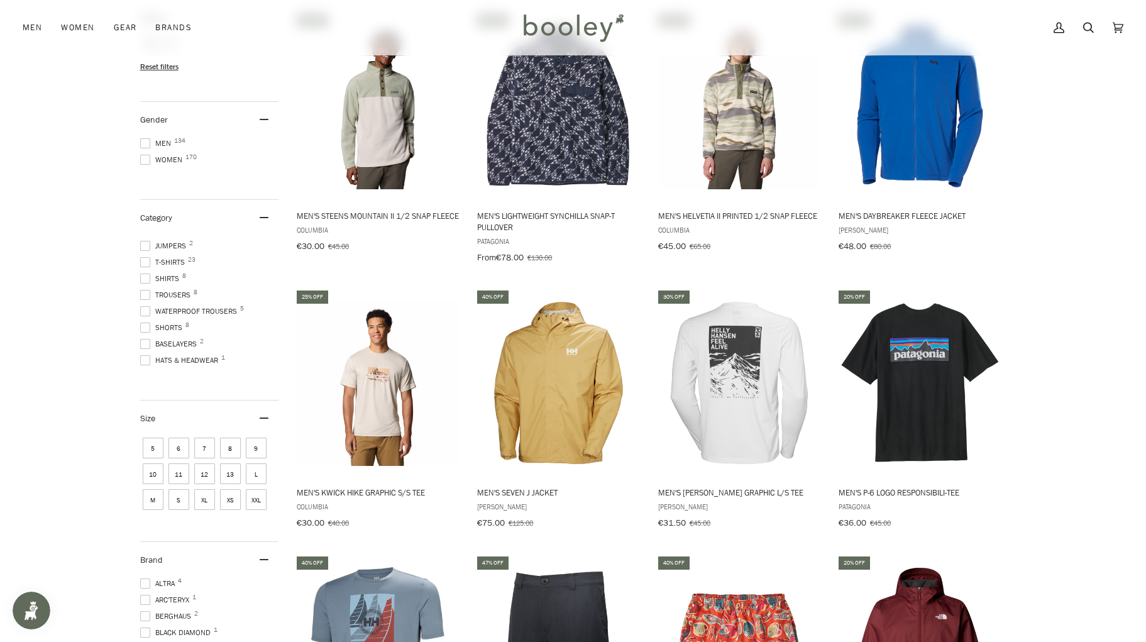
scroll to position [1, 0]
click at [346, 417] on img "Men's Kwick Hike Graphic S/S Tee" at bounding box center [378, 383] width 167 height 167
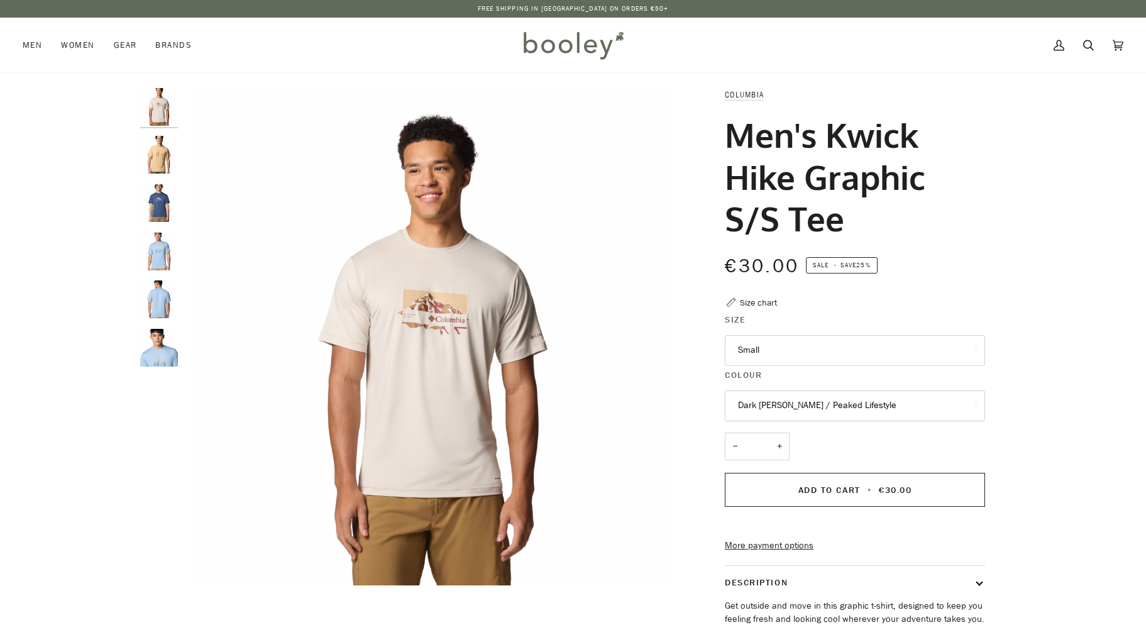
click at [862, 353] on button "Small" at bounding box center [855, 350] width 260 height 31
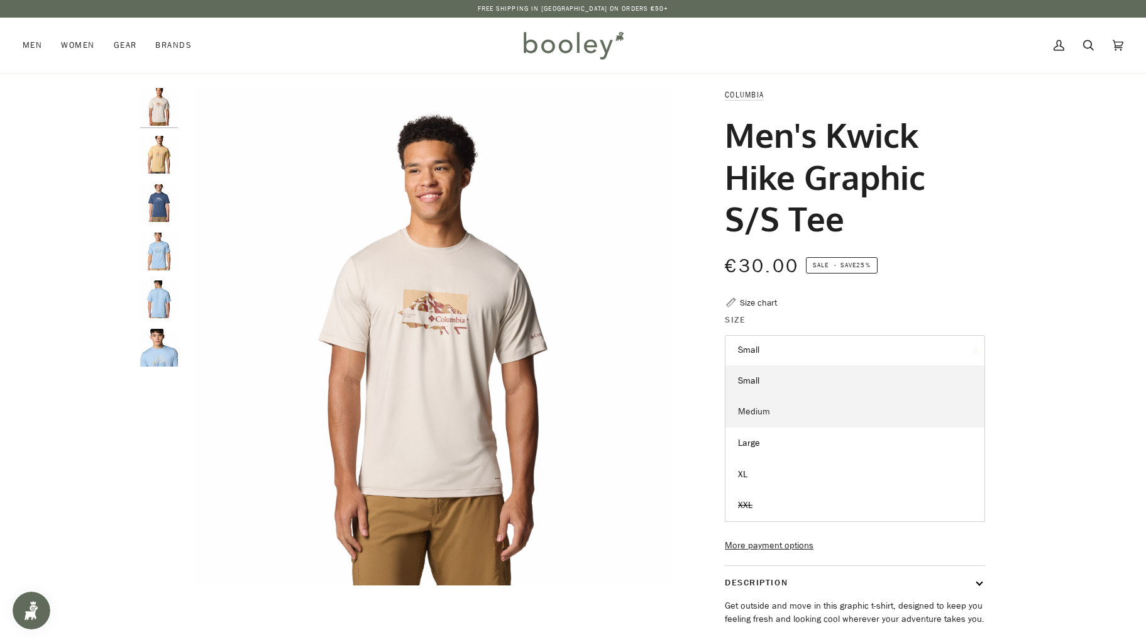
click at [826, 405] on link "Medium" at bounding box center [854, 411] width 259 height 31
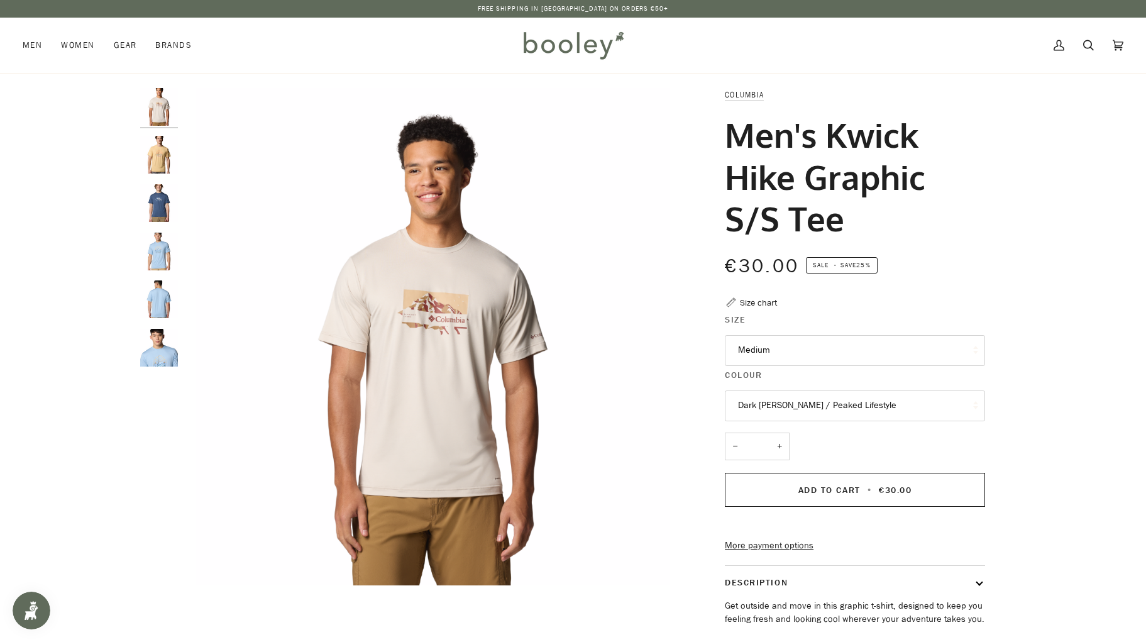
click at [826, 405] on button "Dark [PERSON_NAME] / Peaked Lifestyle" at bounding box center [855, 405] width 260 height 31
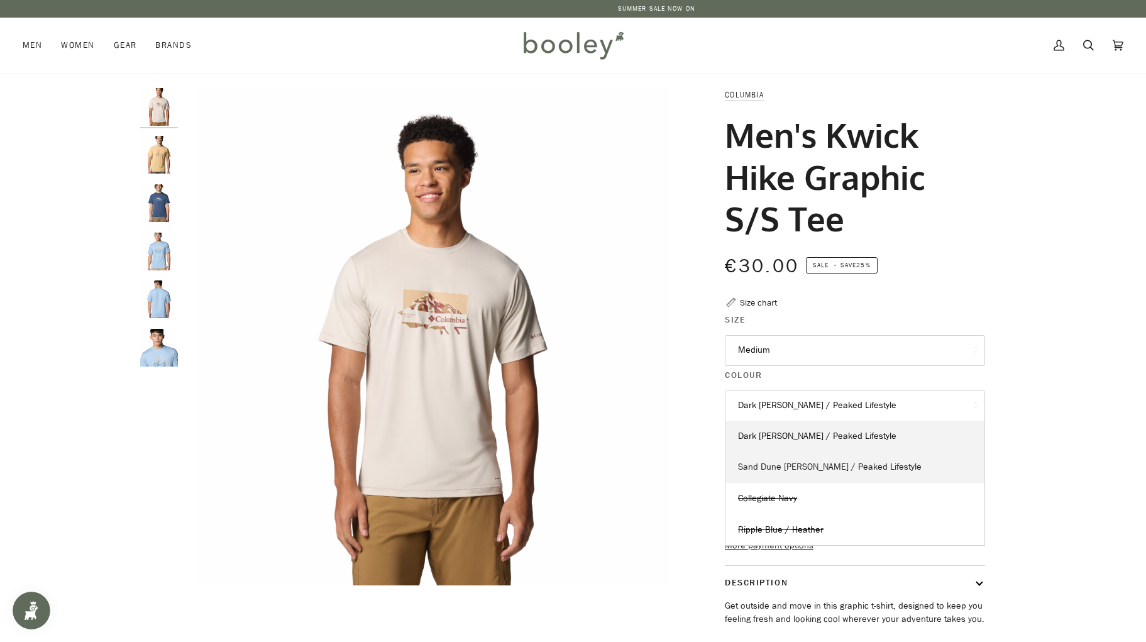
click at [826, 464] on span "Sand Dune [PERSON_NAME] / Peaked Lifestyle" at bounding box center [830, 467] width 184 height 12
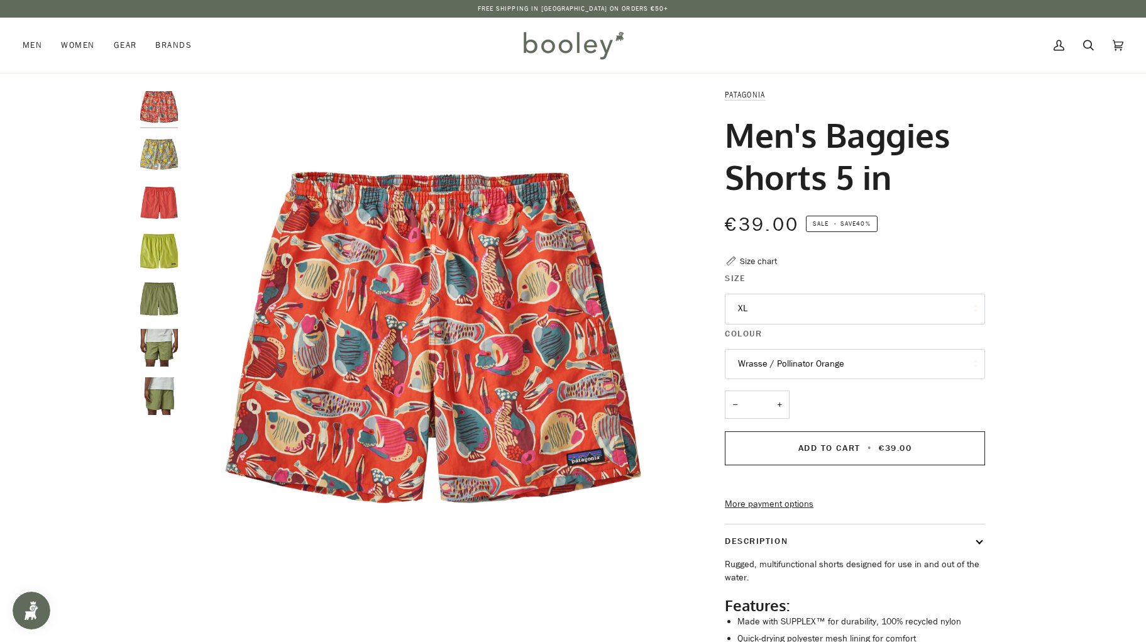
click at [822, 307] on button "XL" at bounding box center [855, 309] width 260 height 31
click at [825, 362] on button "Wrasse / Pollinator Orange" at bounding box center [855, 364] width 260 height 31
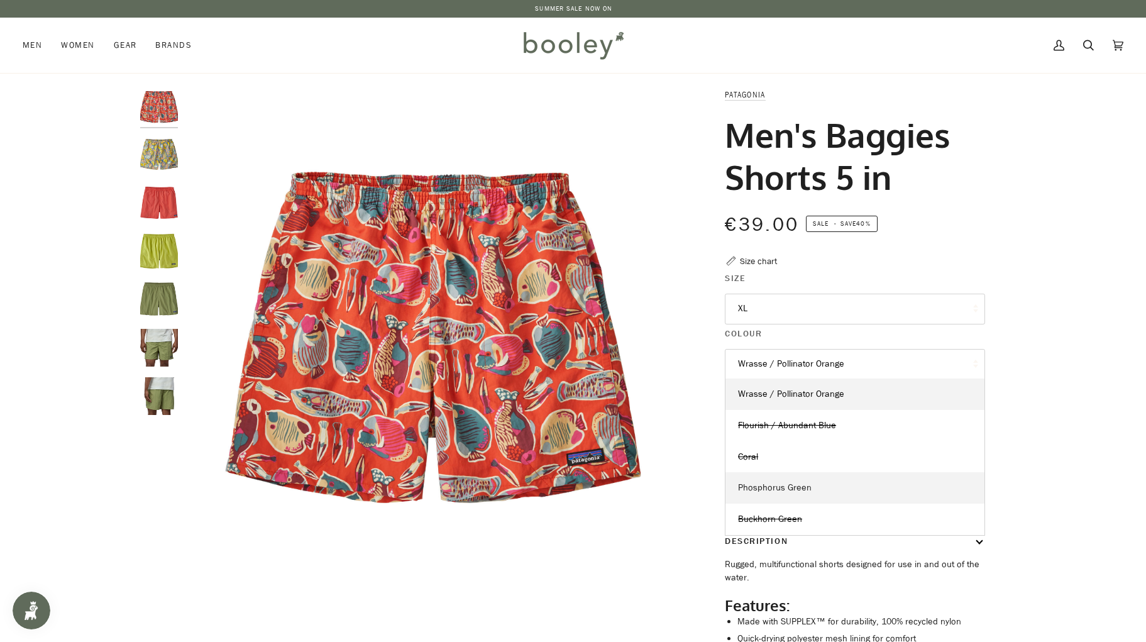
click at [807, 481] on span "Phosphorus Green" at bounding box center [775, 487] width 74 height 12
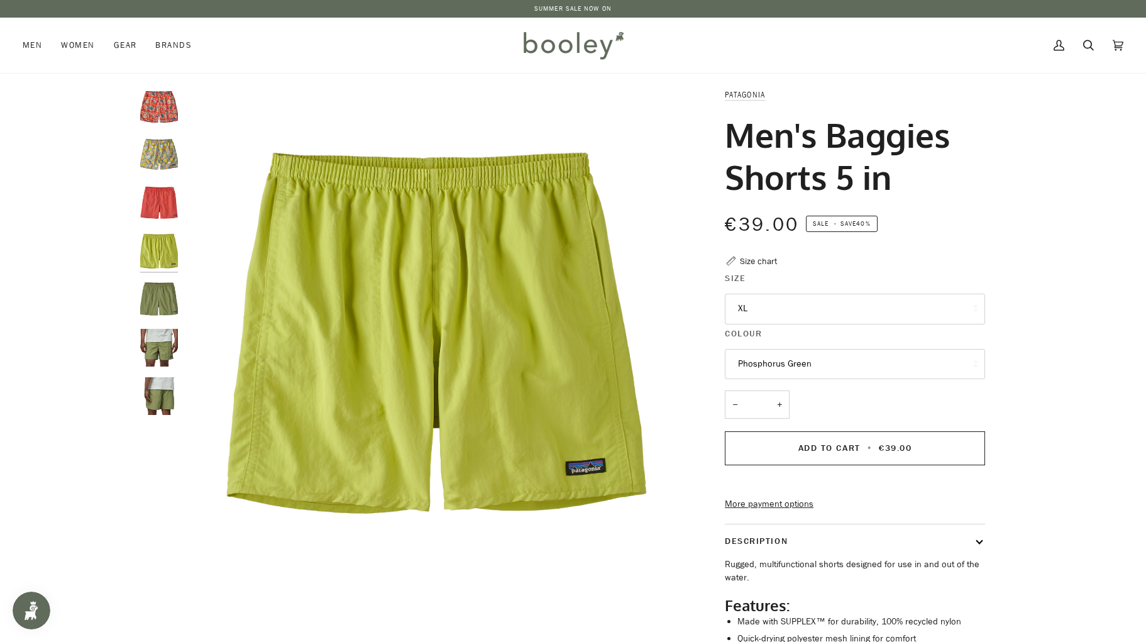
click at [802, 316] on button "XL" at bounding box center [855, 309] width 260 height 31
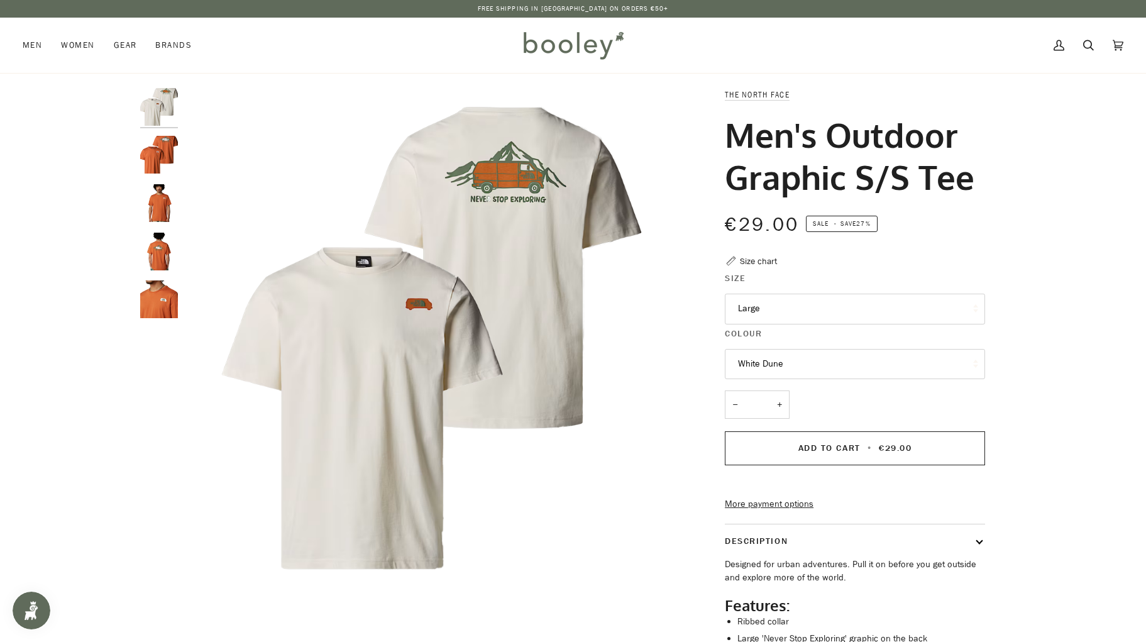
click at [809, 312] on button "Large" at bounding box center [855, 309] width 260 height 31
click at [800, 356] on button "White Dune" at bounding box center [855, 364] width 260 height 31
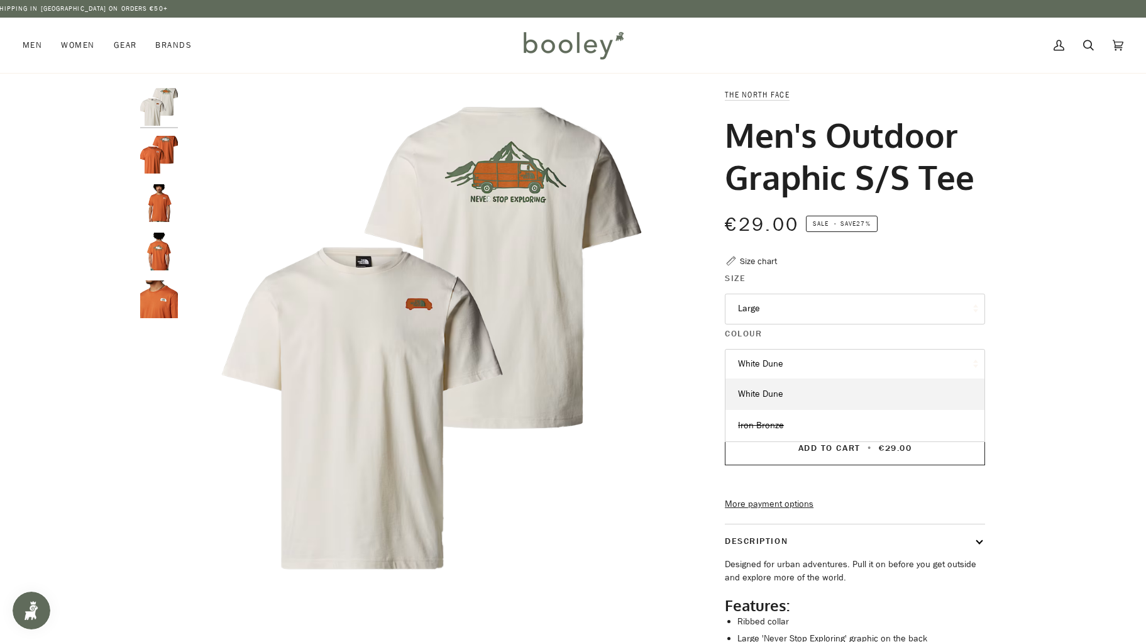
click at [800, 356] on button "White Dune" at bounding box center [855, 364] width 260 height 31
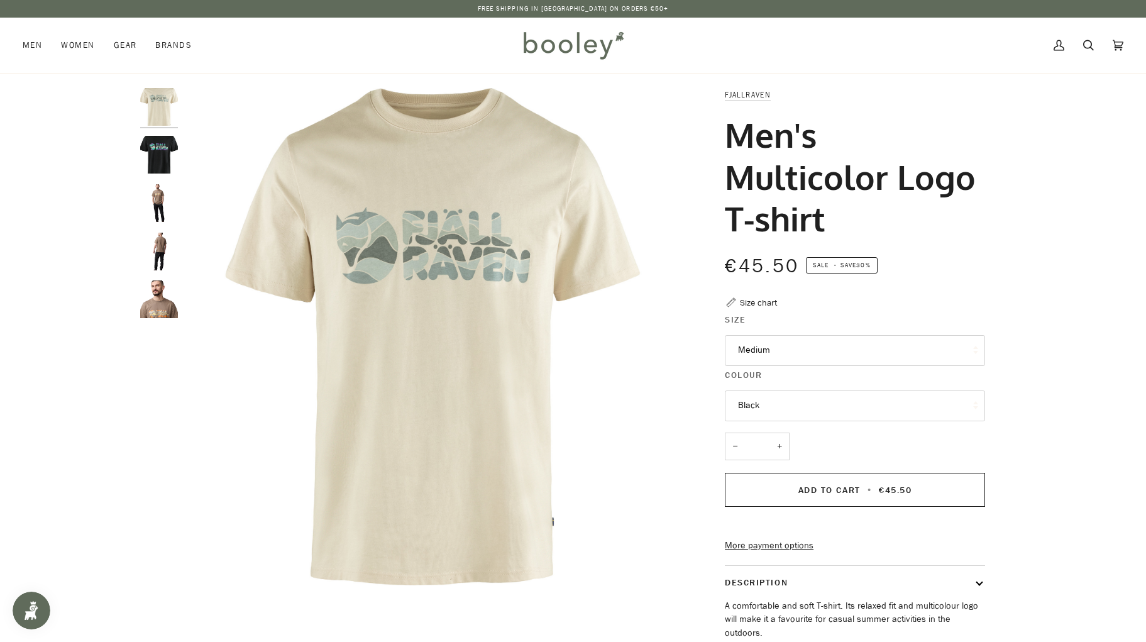
click at [776, 356] on button "Medium" at bounding box center [855, 350] width 260 height 31
click at [782, 398] on button "Black" at bounding box center [855, 405] width 260 height 31
click at [781, 442] on link "Chalk White" at bounding box center [854, 435] width 259 height 31
click at [777, 354] on button "Medium" at bounding box center [855, 350] width 260 height 31
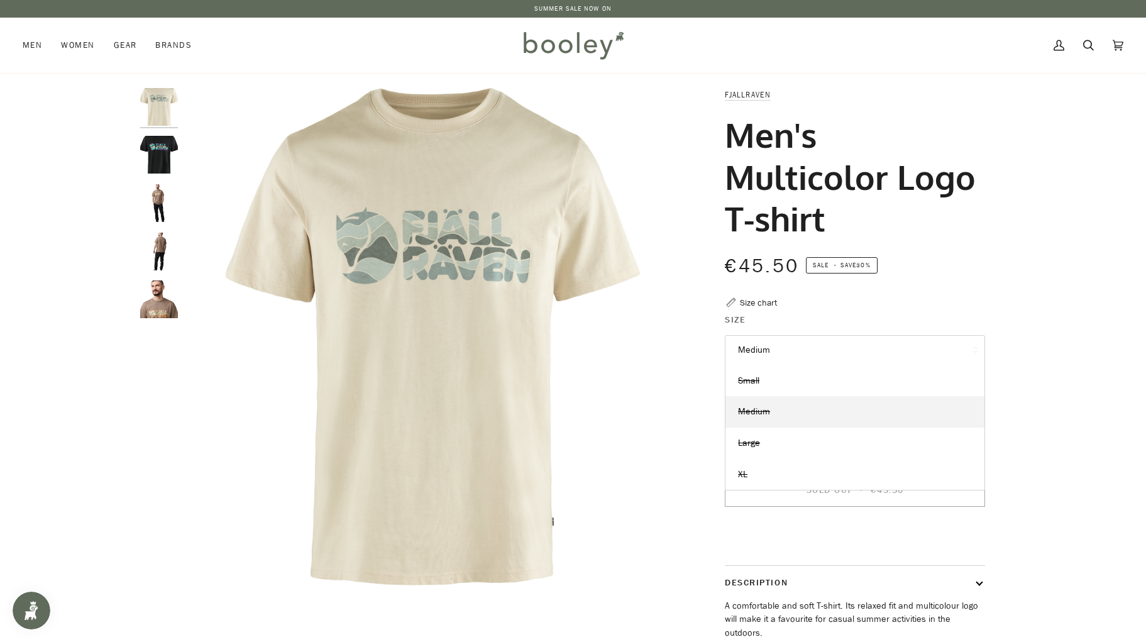
click at [777, 354] on button "Medium" at bounding box center [855, 350] width 260 height 31
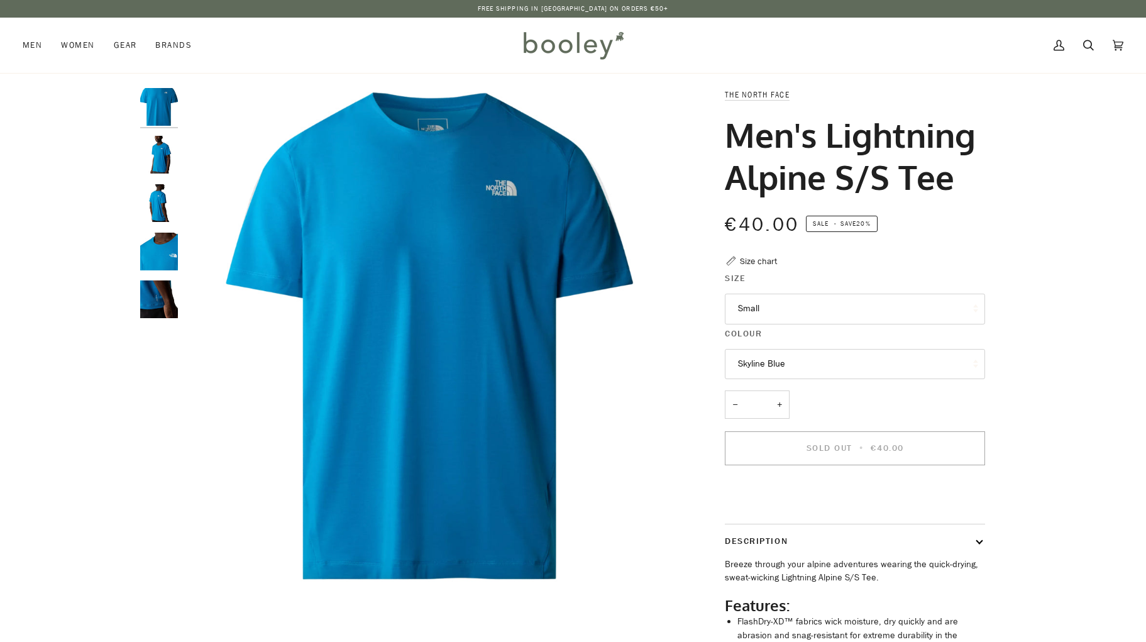
click at [759, 324] on button "Small" at bounding box center [855, 309] width 260 height 31
click at [772, 324] on button "Small" at bounding box center [855, 309] width 260 height 31
click at [775, 380] on button "Skyline Blue" at bounding box center [855, 364] width 260 height 31
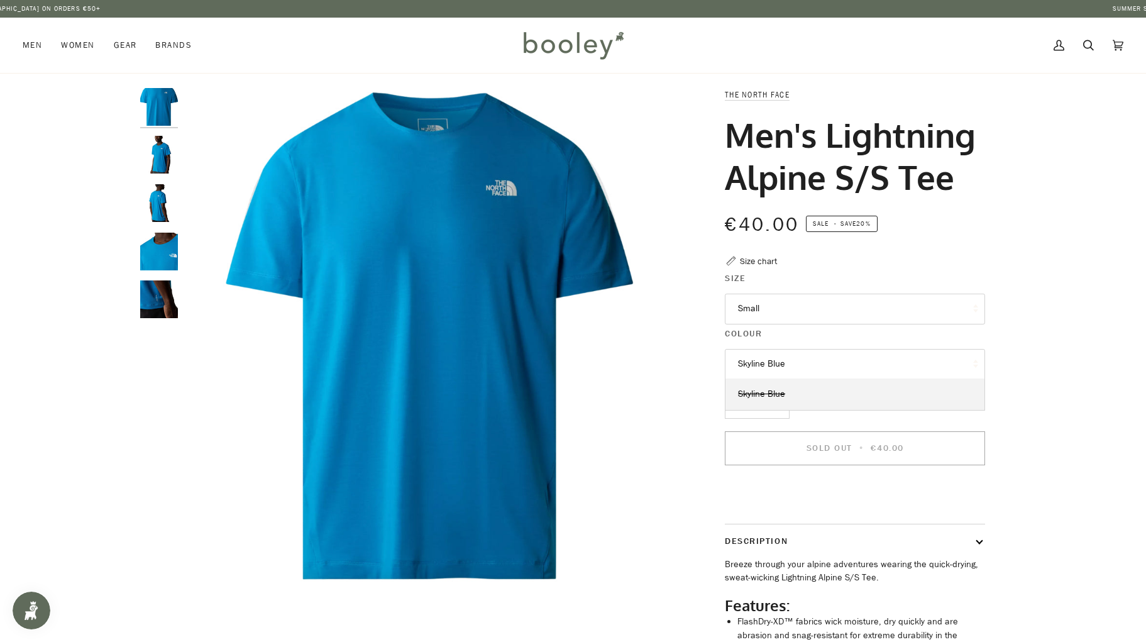
click at [775, 380] on button "Skyline Blue" at bounding box center [855, 364] width 260 height 31
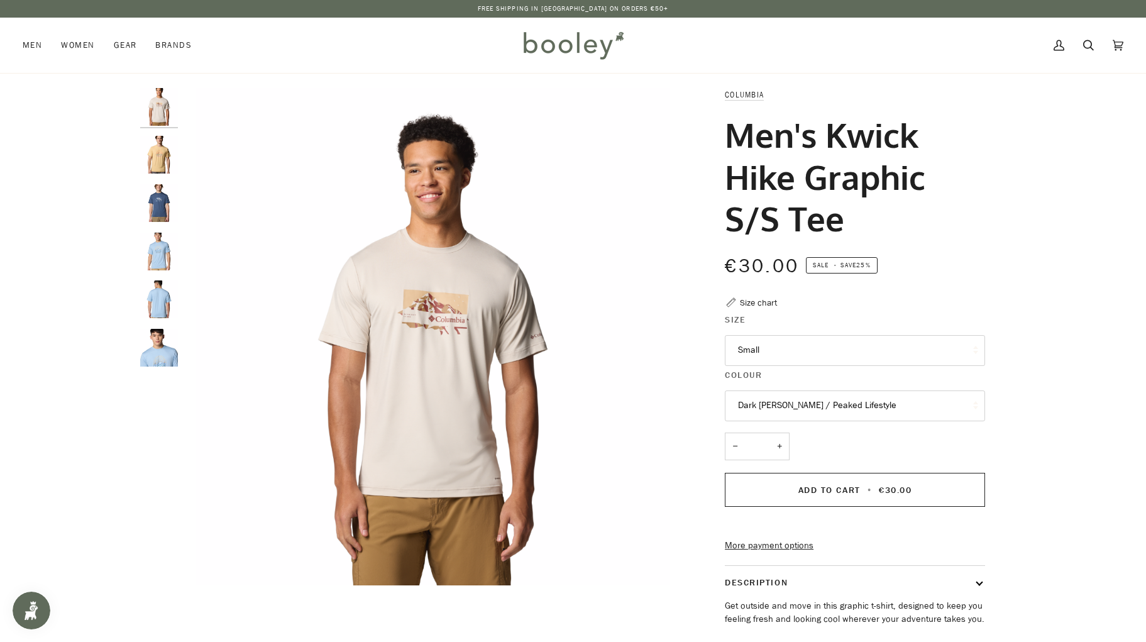
click at [756, 353] on button "Small" at bounding box center [855, 350] width 260 height 31
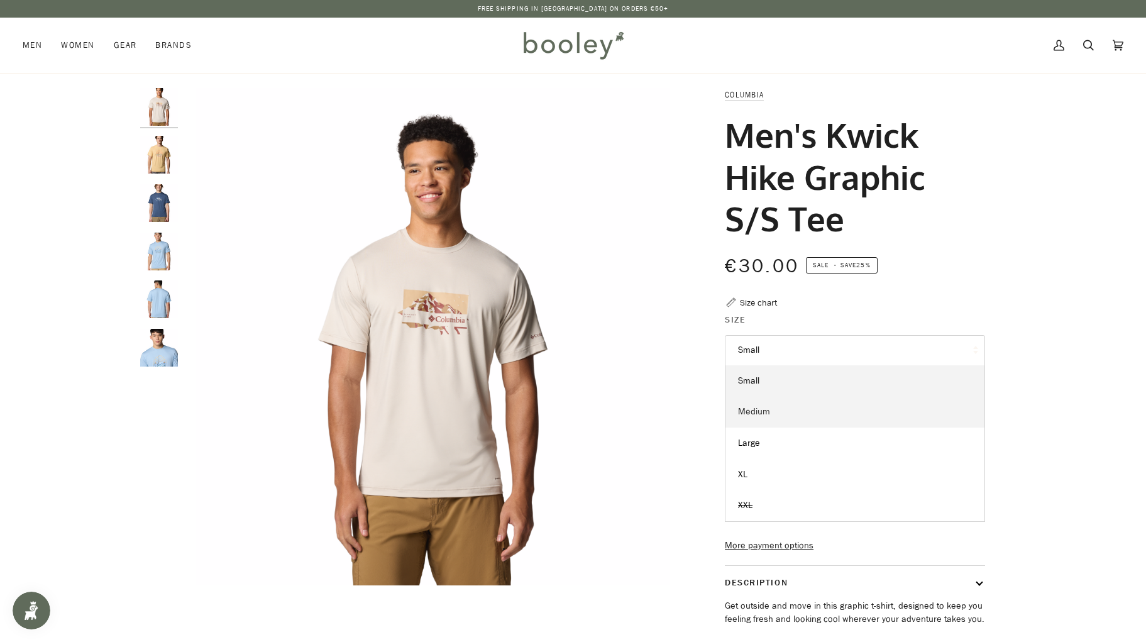
click at [766, 410] on span "Medium" at bounding box center [754, 411] width 32 height 12
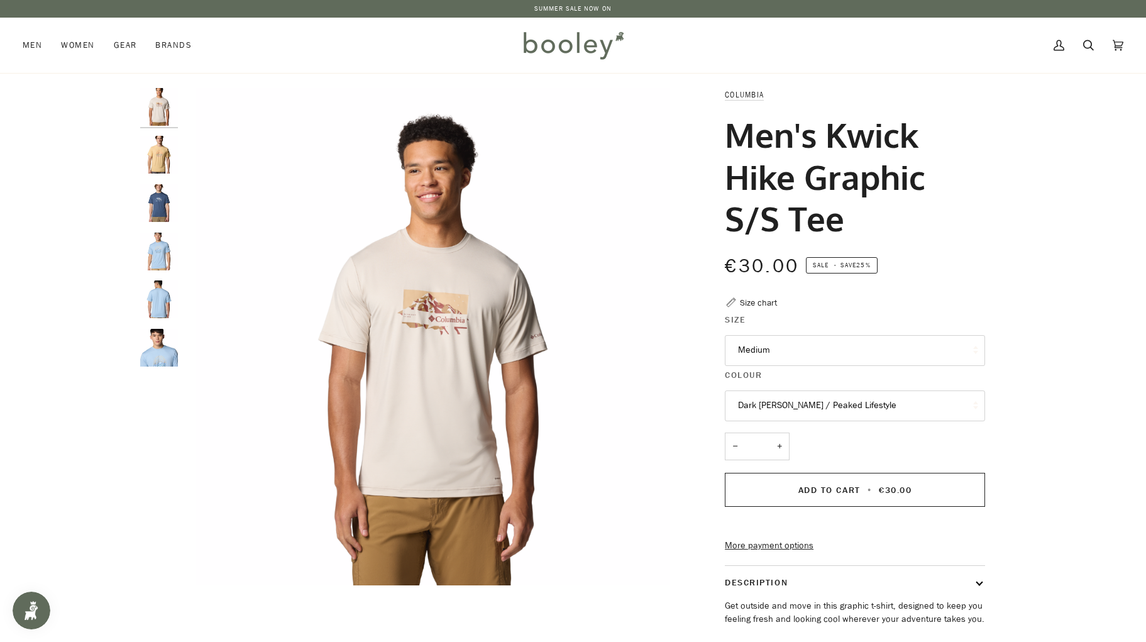
click at [856, 394] on button "Dark [PERSON_NAME] / Peaked Lifestyle" at bounding box center [855, 405] width 260 height 31
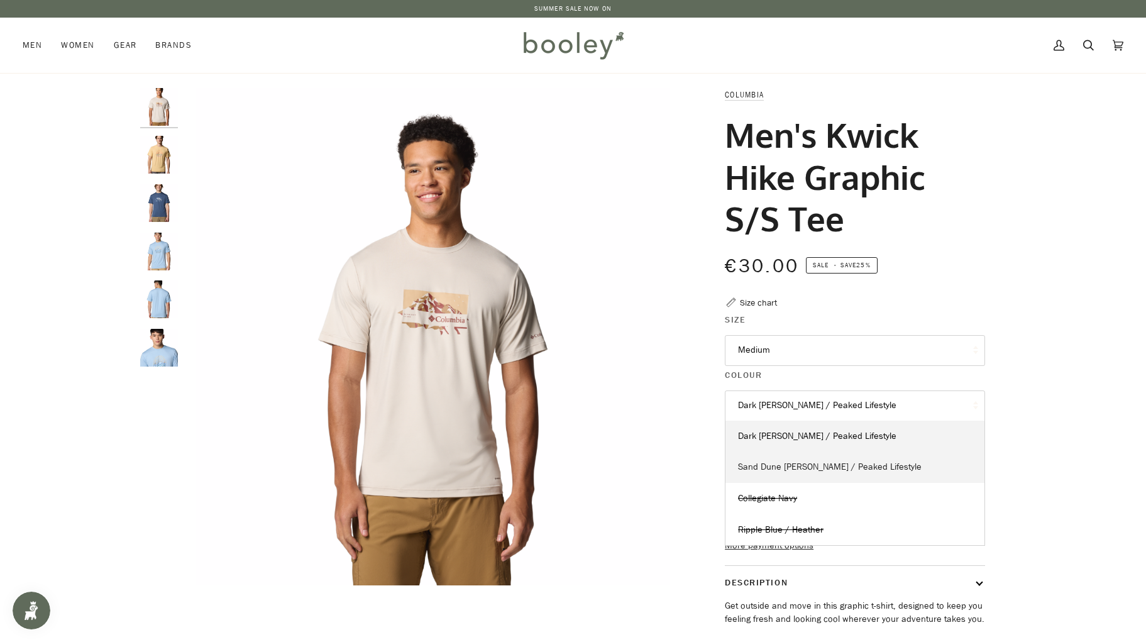
click at [840, 457] on link "Sand Dune [PERSON_NAME] / Peaked Lifestyle" at bounding box center [854, 466] width 259 height 31
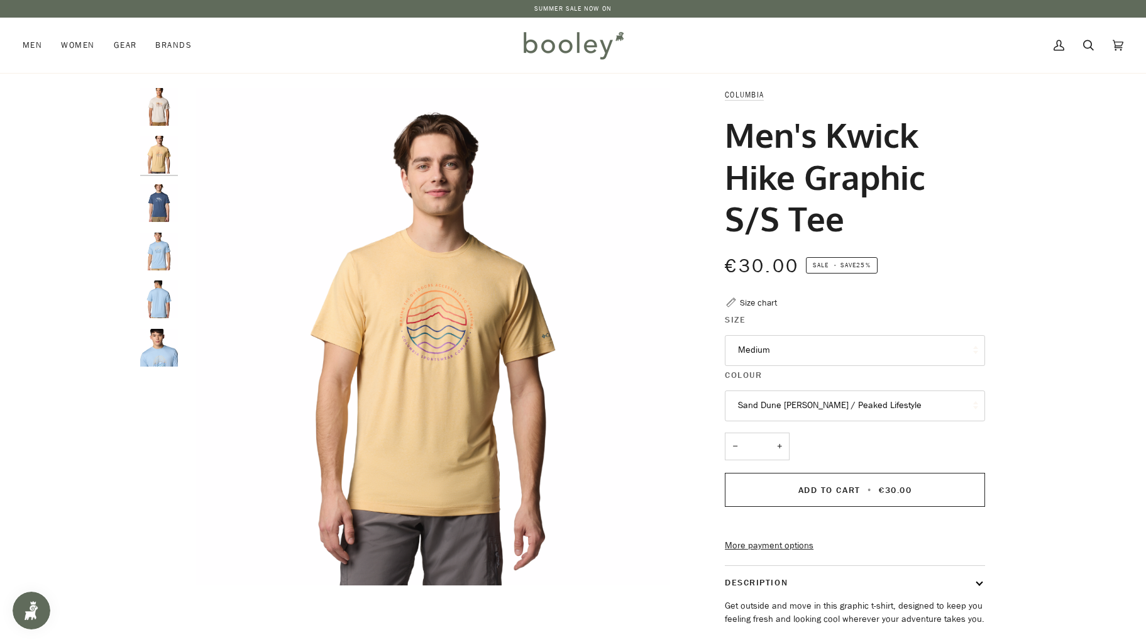
click at [837, 390] on button "Sand Dune [PERSON_NAME] / Peaked Lifestyle" at bounding box center [855, 405] width 260 height 31
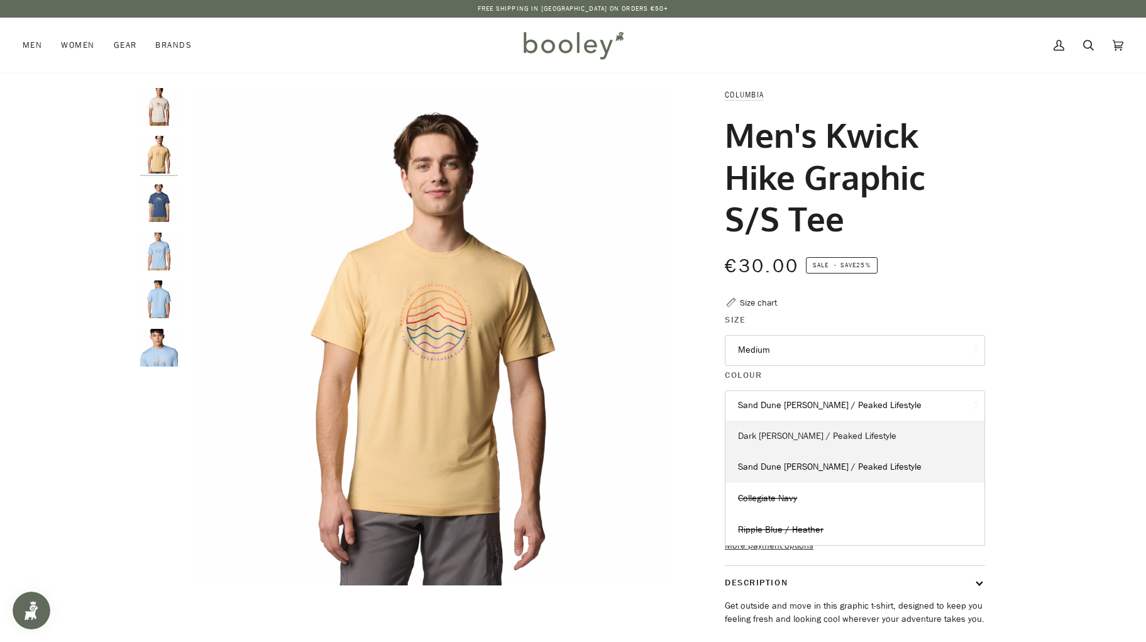
click at [830, 431] on span "Dark [PERSON_NAME] / Peaked Lifestyle" at bounding box center [817, 436] width 158 height 12
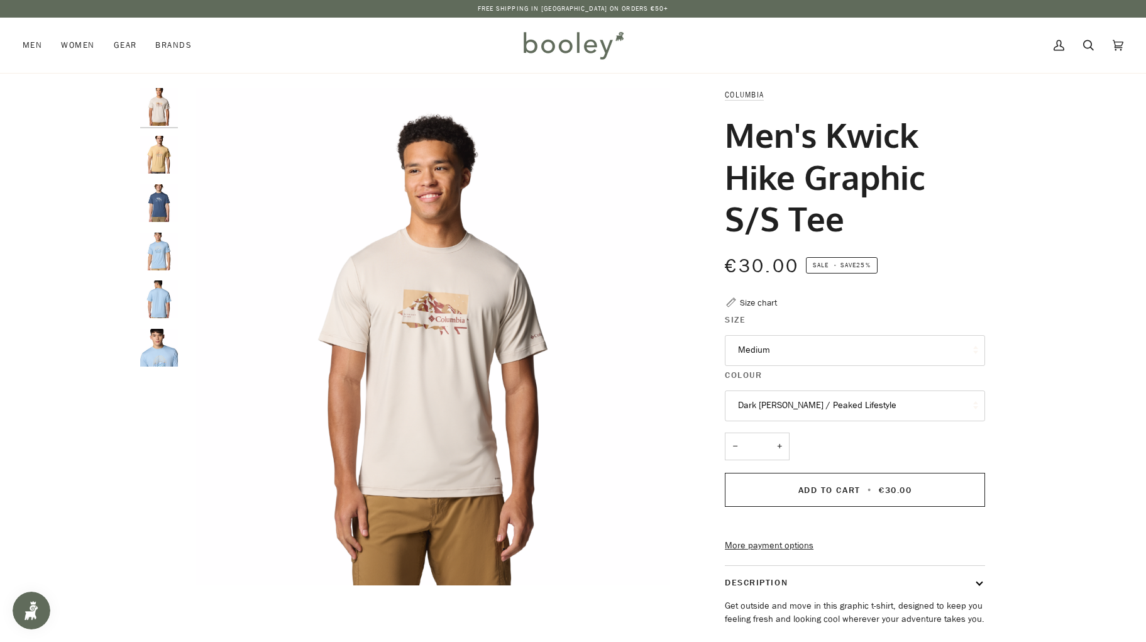
click at [832, 405] on button "Dark [PERSON_NAME] / Peaked Lifestyle" at bounding box center [855, 405] width 260 height 31
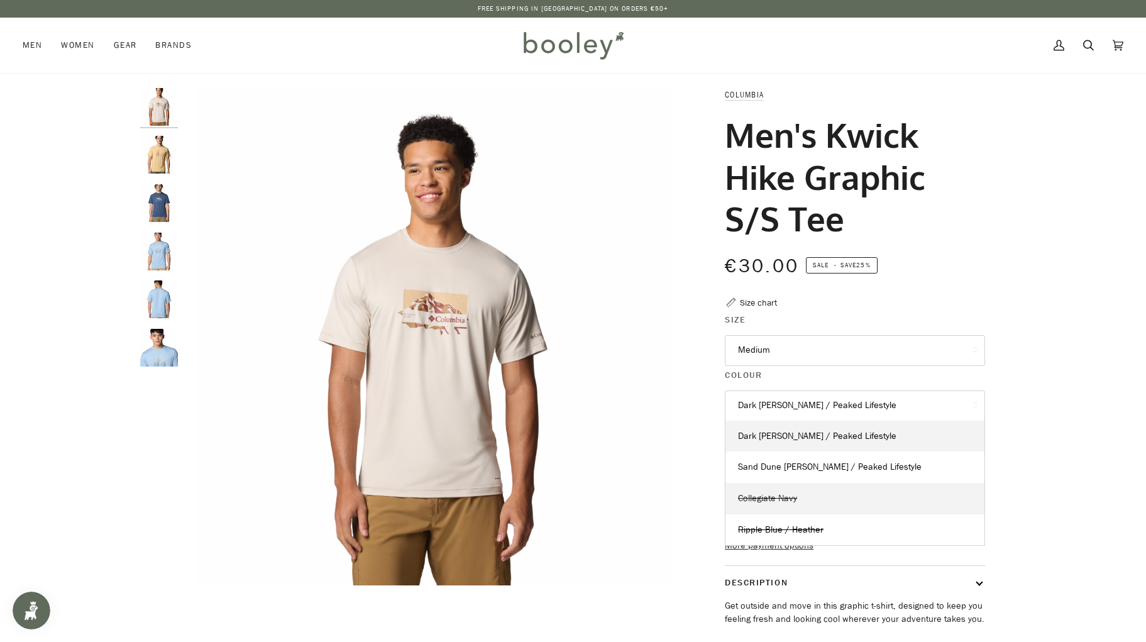
click at [804, 492] on link "Collegiate Navy" at bounding box center [854, 498] width 259 height 31
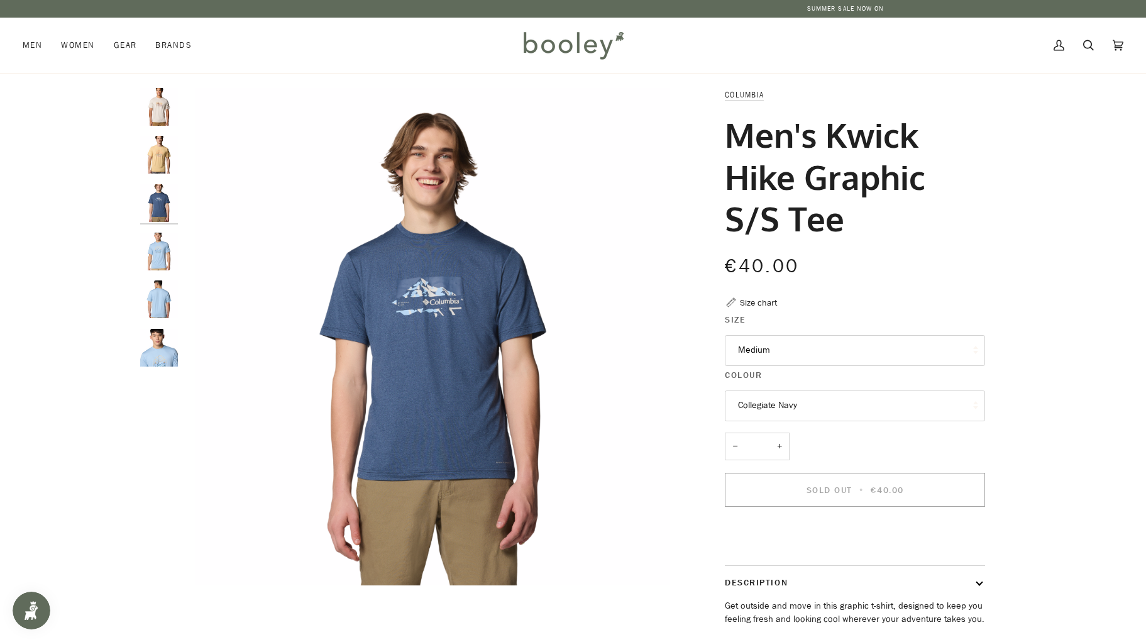
click at [806, 400] on button "Collegiate Navy" at bounding box center [855, 405] width 260 height 31
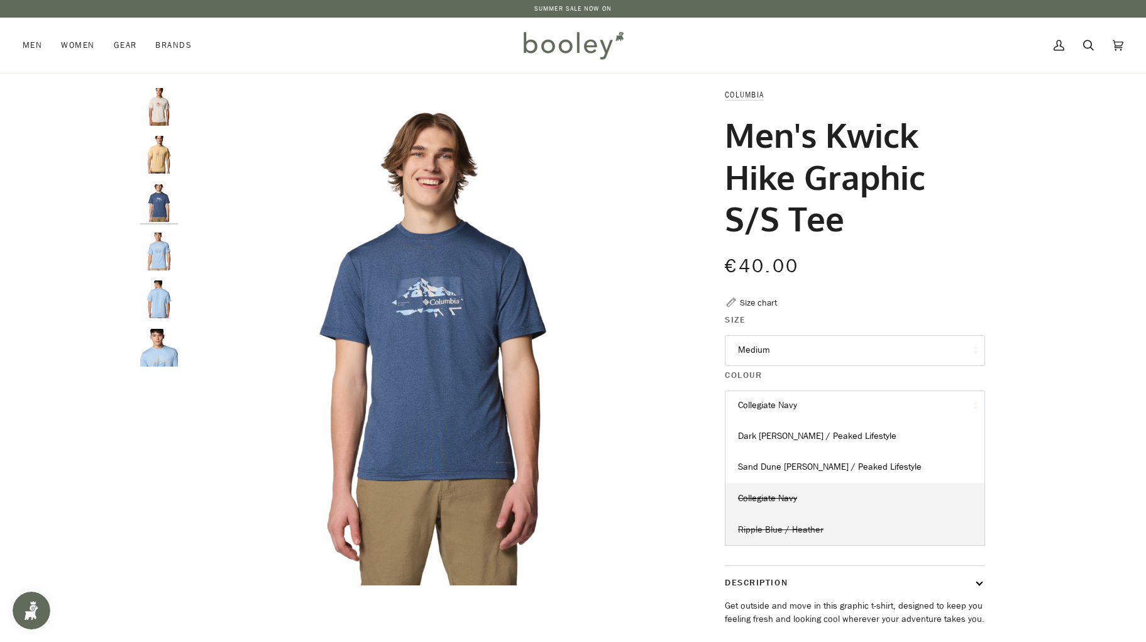
click at [796, 524] on span "Ripple Blue / Heather" at bounding box center [780, 530] width 85 height 12
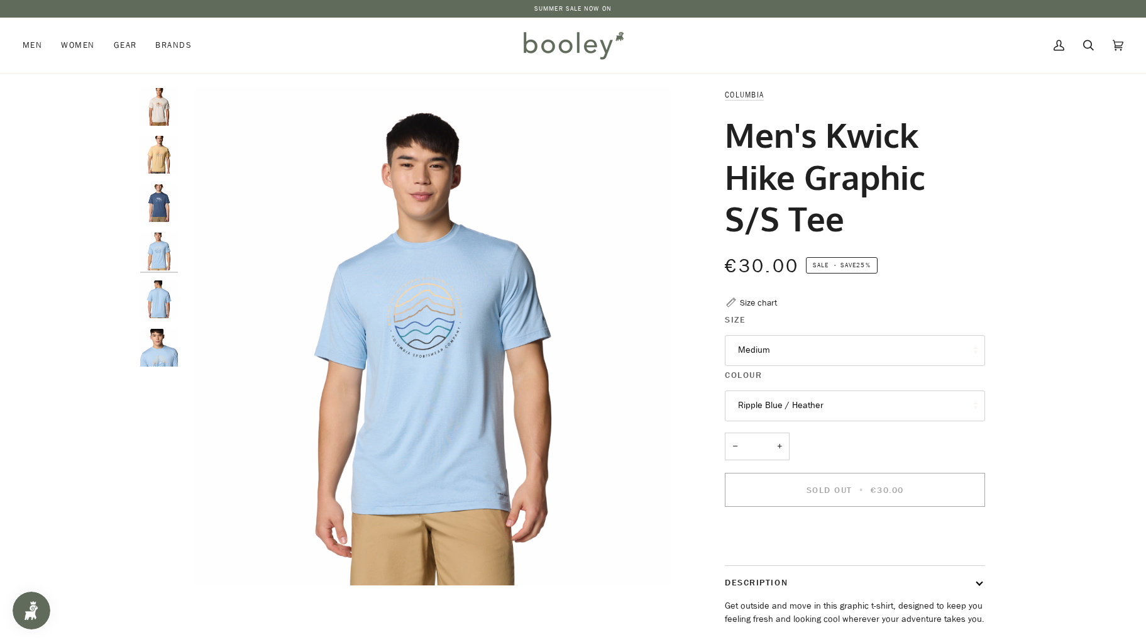
click at [799, 402] on button "Ripple Blue / Heather" at bounding box center [855, 405] width 260 height 31
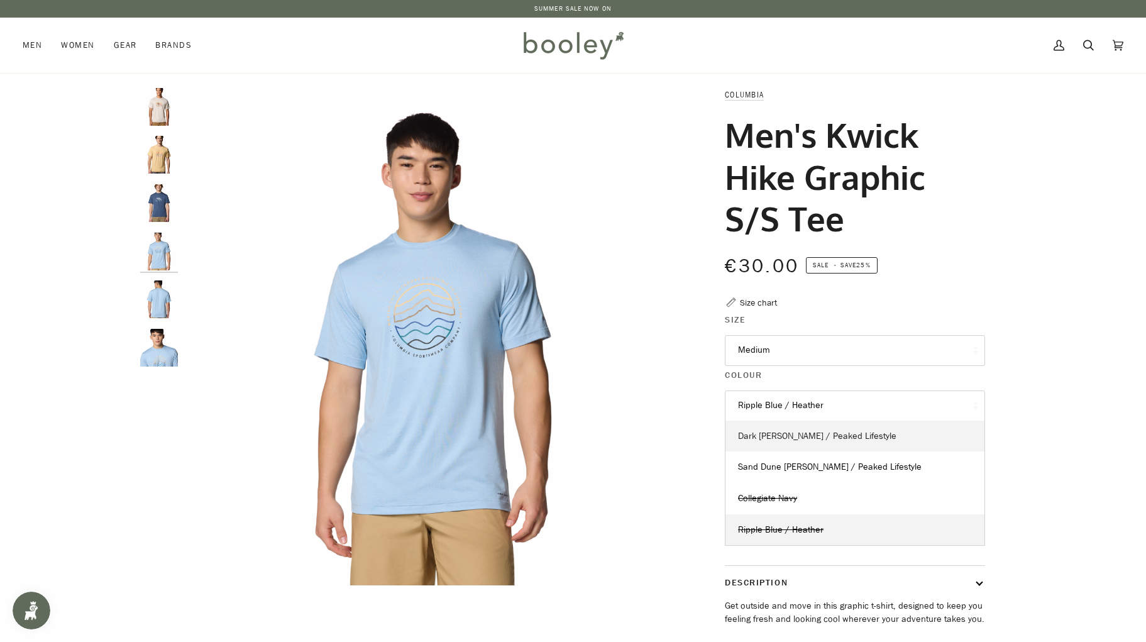
click at [796, 437] on span "Dark [PERSON_NAME] / Peaked Lifestyle" at bounding box center [817, 436] width 158 height 12
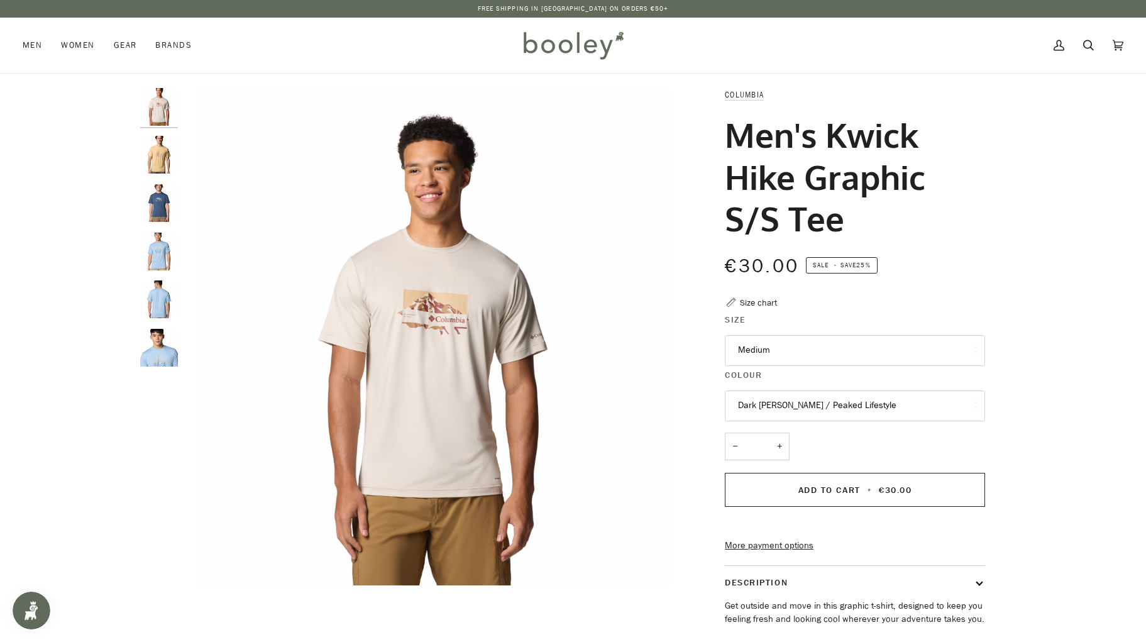
click at [816, 341] on button "Medium" at bounding box center [855, 350] width 260 height 31
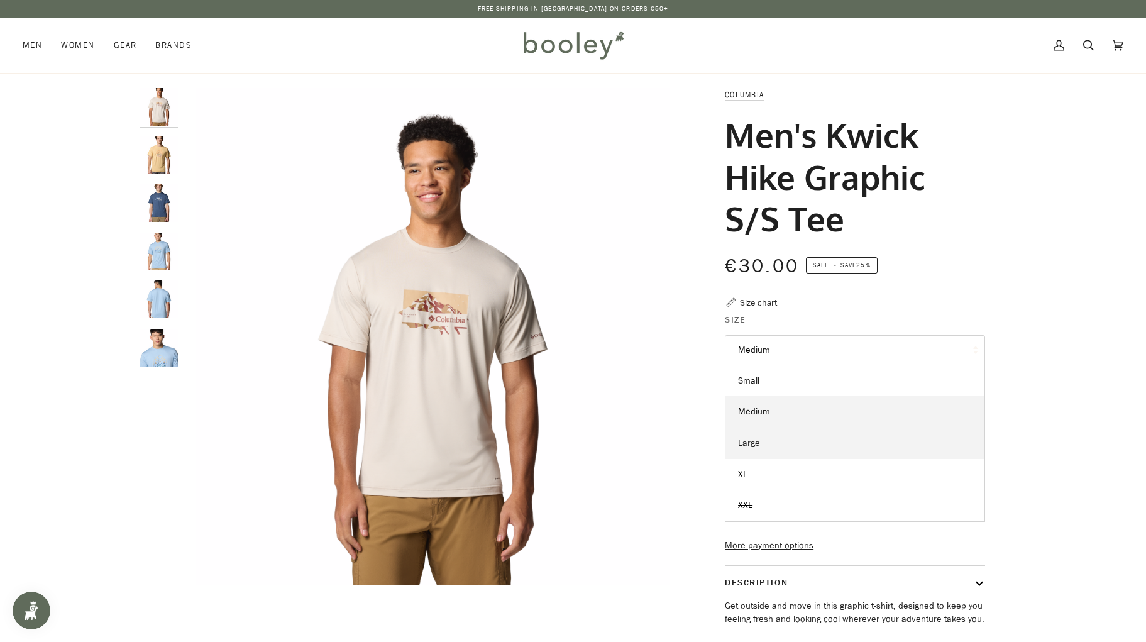
click at [777, 445] on link "Large" at bounding box center [854, 442] width 259 height 31
